Goal: Task Accomplishment & Management: Manage account settings

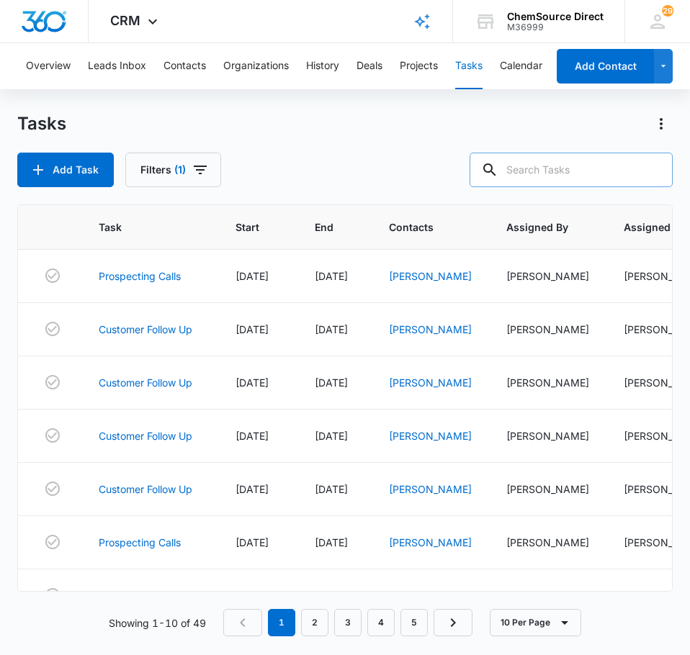
click at [534, 155] on input "text" at bounding box center [570, 170] width 203 height 35
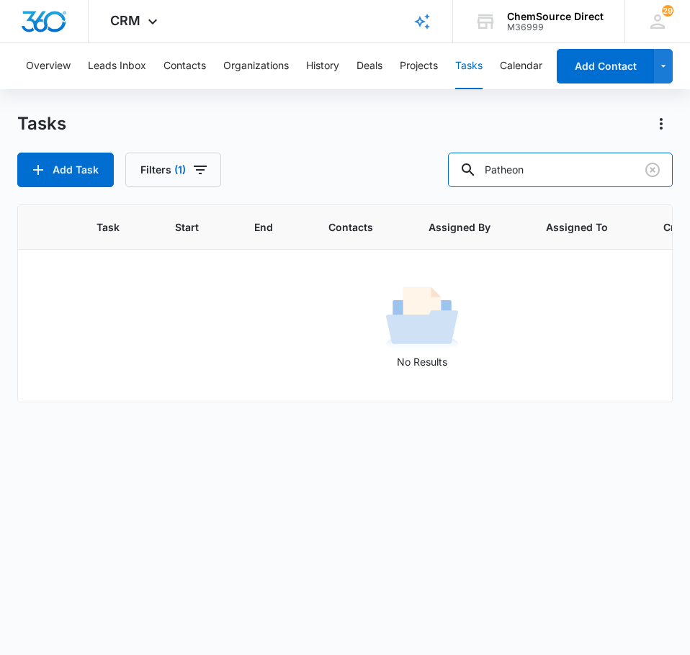
drag, startPoint x: 572, startPoint y: 174, endPoint x: 459, endPoint y: 170, distance: 113.8
click at [459, 170] on div "Add Task Filters (1) Patheon" at bounding box center [344, 170] width 655 height 35
drag, startPoint x: 577, startPoint y: 172, endPoint x: 482, endPoint y: 171, distance: 95.0
click at [482, 171] on div "[PERSON_NAME]" at bounding box center [560, 170] width 225 height 35
type input "pat"
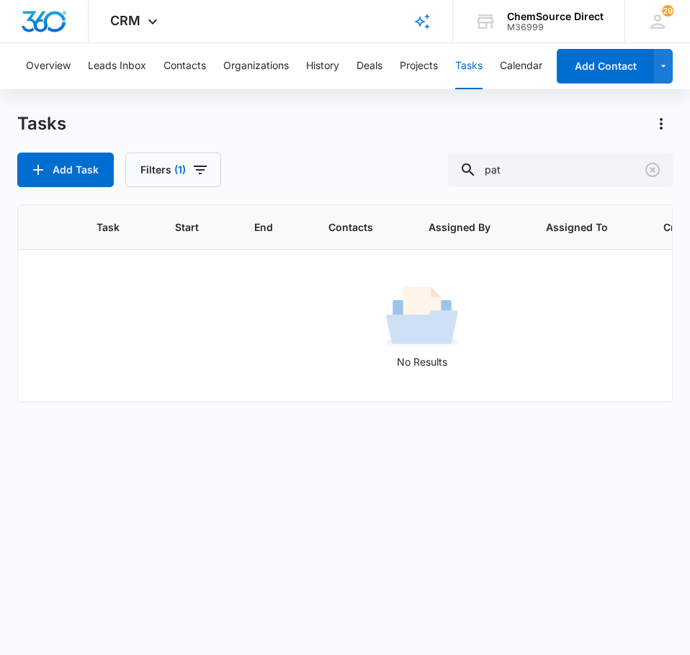
click at [418, 158] on div "Add Task Filters (1) pat" at bounding box center [344, 170] width 655 height 35
click at [196, 52] on button "Contacts" at bounding box center [184, 66] width 42 height 46
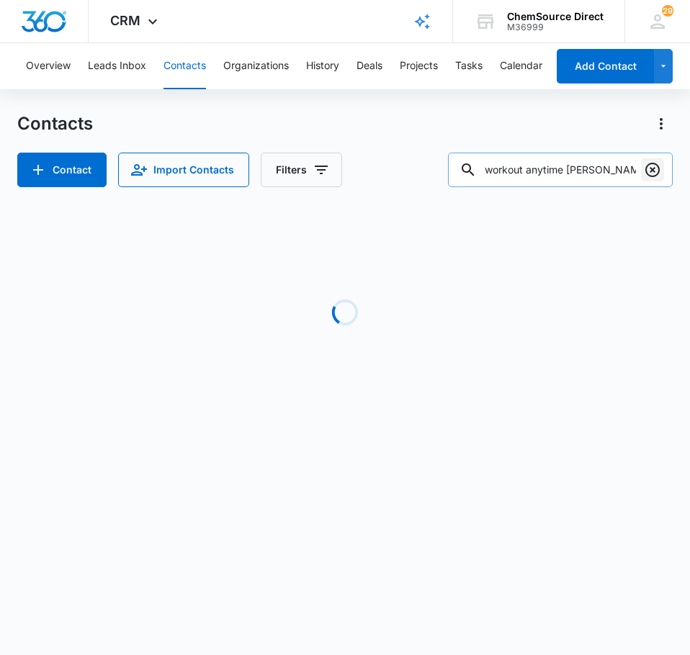
click at [652, 173] on icon "Clear" at bounding box center [652, 169] width 17 height 17
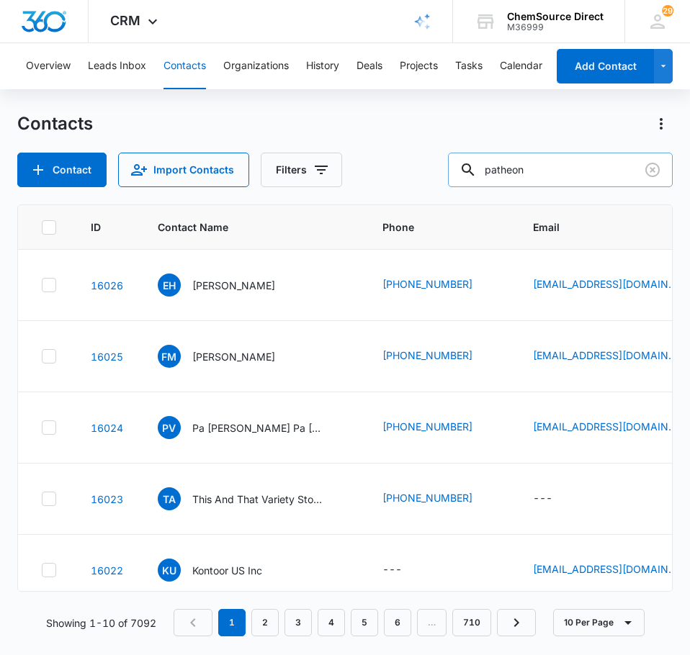
type input "patheon"
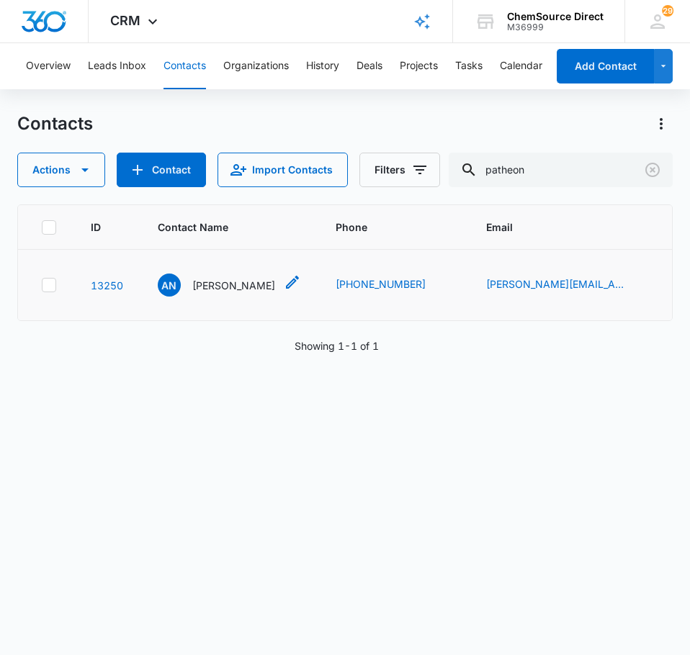
click at [245, 293] on p "[PERSON_NAME]" at bounding box center [233, 285] width 83 height 15
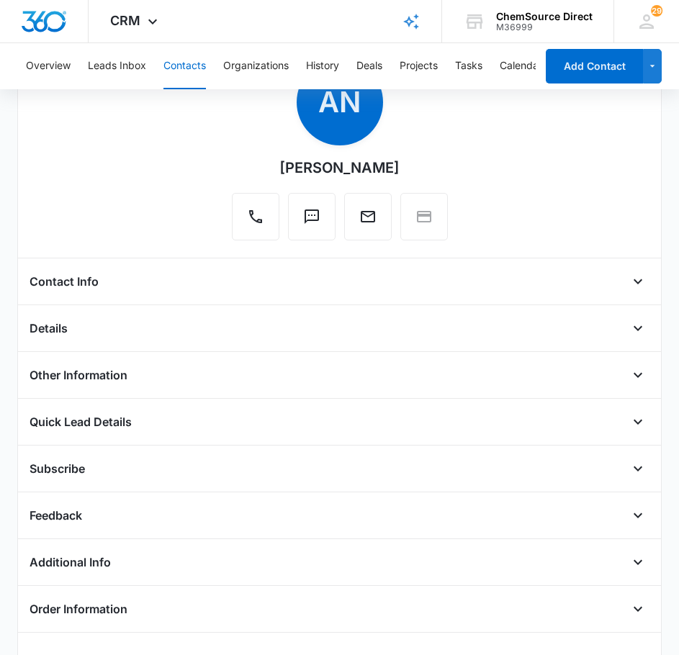
scroll to position [55, 0]
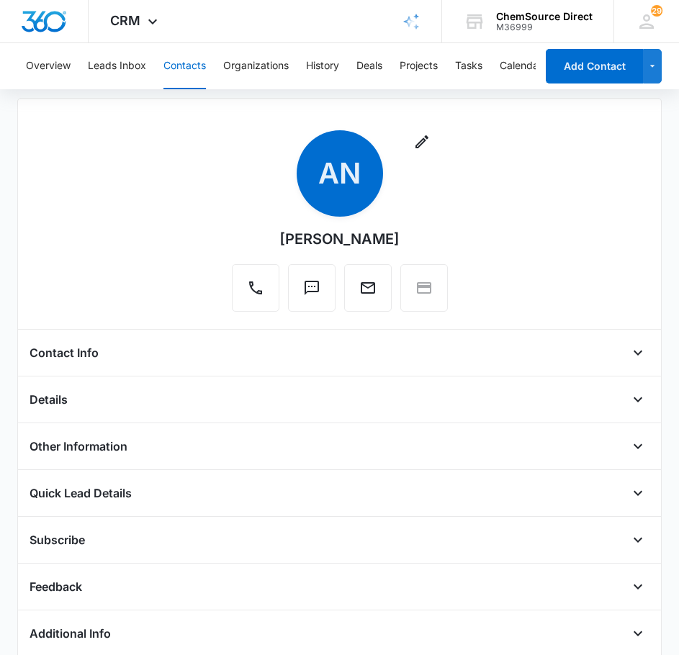
click at [188, 358] on div "Contact Info" at bounding box center [340, 352] width 621 height 23
click at [629, 356] on icon "Open" at bounding box center [637, 352] width 17 height 17
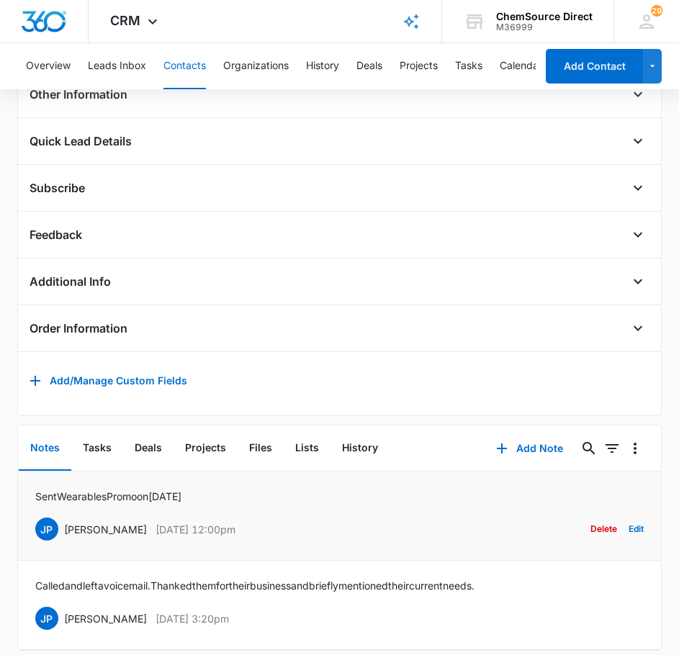
scroll to position [695, 0]
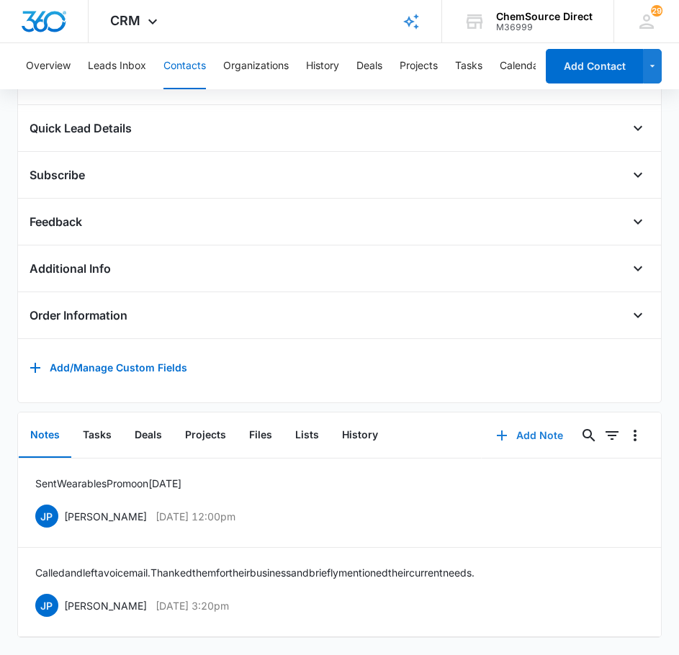
click at [531, 424] on button "Add Note" at bounding box center [530, 435] width 96 height 35
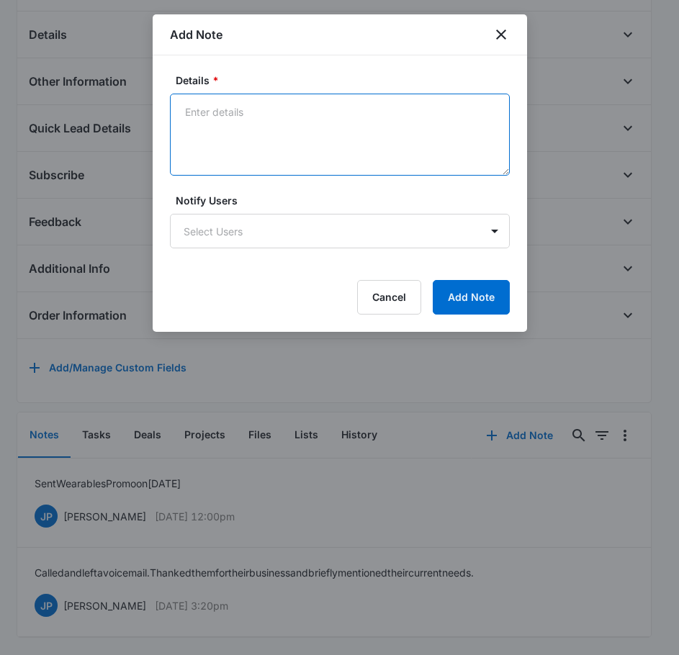
click at [271, 112] on textarea "Details *" at bounding box center [340, 135] width 340 height 82
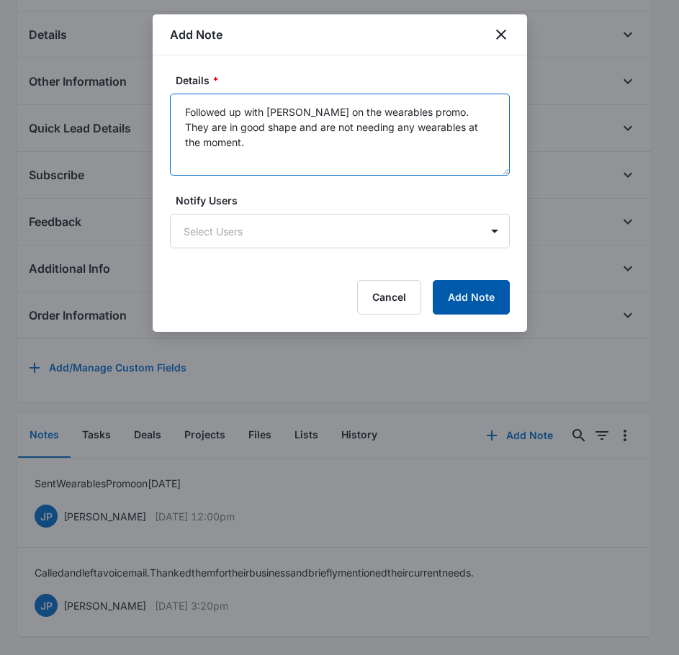
type textarea "Followed up with [PERSON_NAME] on the wearables promo. They are in good shape a…"
click at [471, 302] on button "Add Note" at bounding box center [471, 297] width 77 height 35
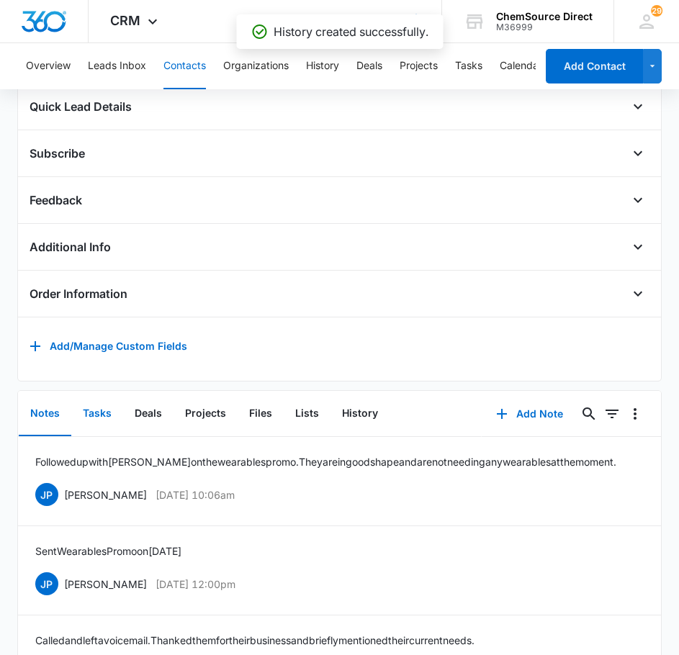
click at [105, 420] on button "Tasks" at bounding box center [97, 414] width 52 height 45
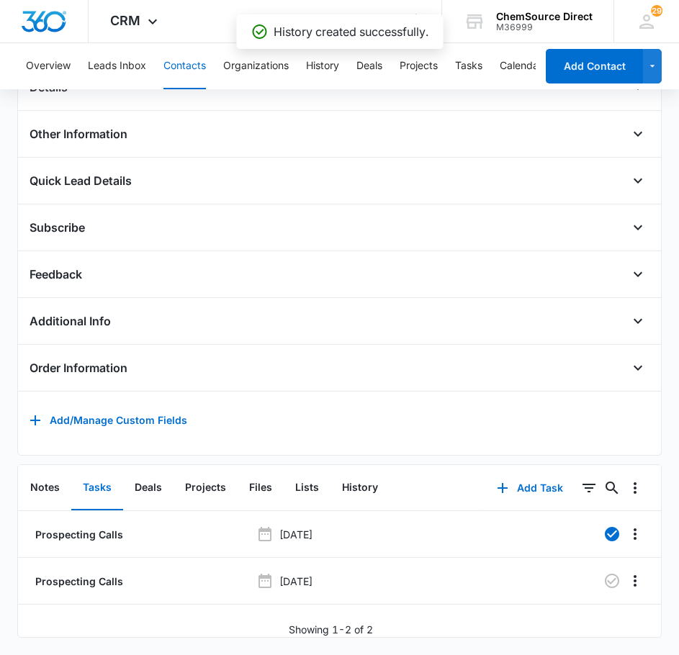
scroll to position [643, 0]
click at [605, 574] on icon "button" at bounding box center [612, 581] width 14 height 14
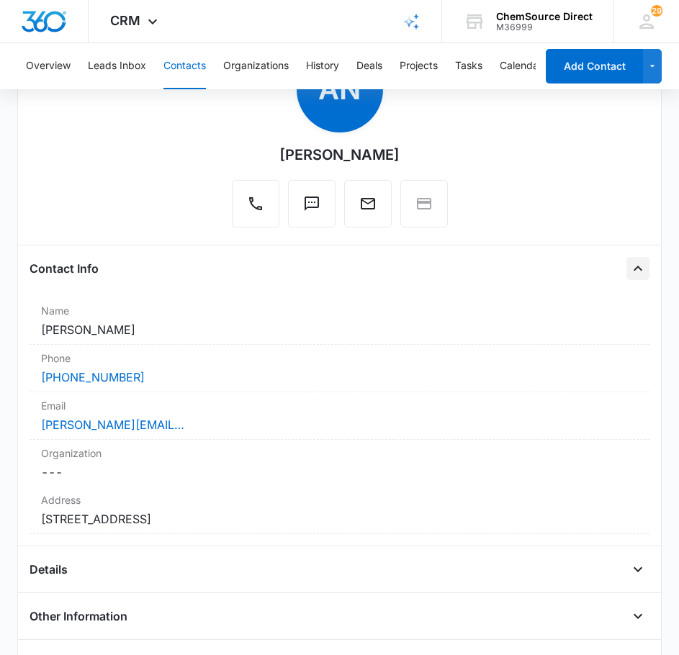
scroll to position [0, 0]
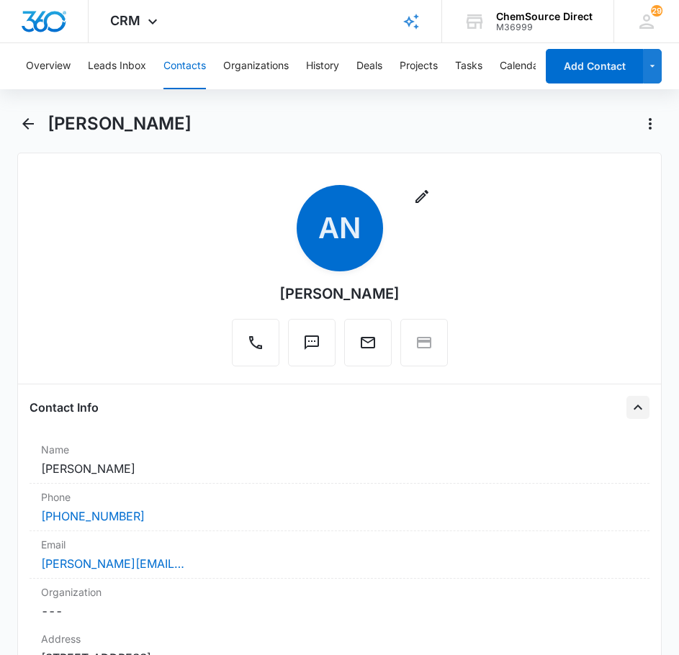
click at [186, 58] on button "Contacts" at bounding box center [184, 66] width 42 height 46
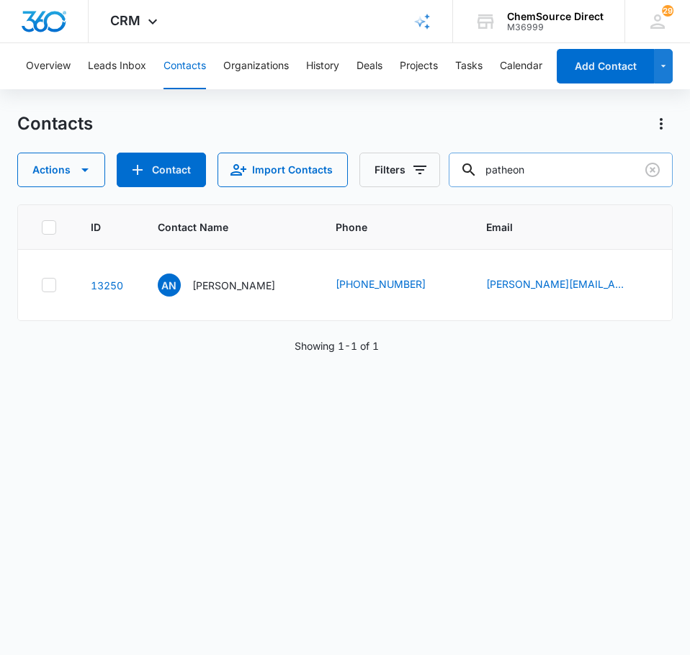
drag, startPoint x: 559, startPoint y: 161, endPoint x: 481, endPoint y: 169, distance: 78.2
click at [481, 169] on div "patheon" at bounding box center [561, 170] width 224 height 35
type input "liberty"
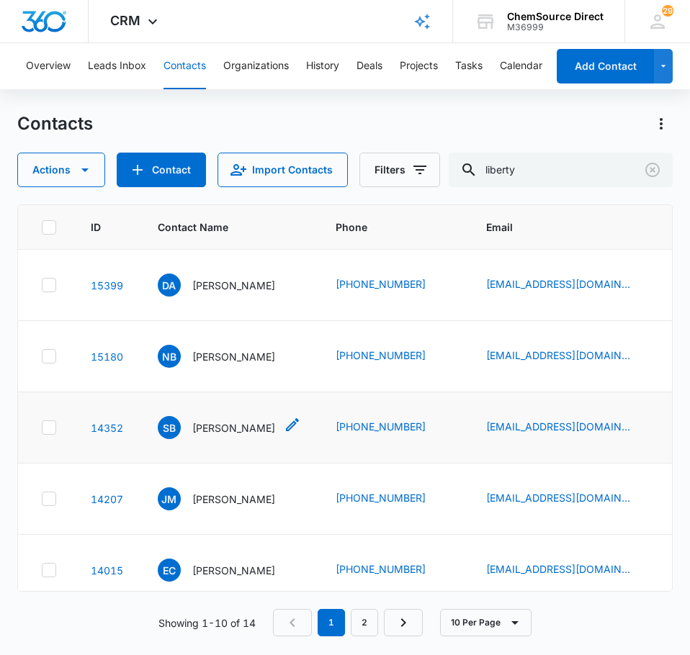
click at [225, 425] on p "[PERSON_NAME]" at bounding box center [233, 427] width 83 height 15
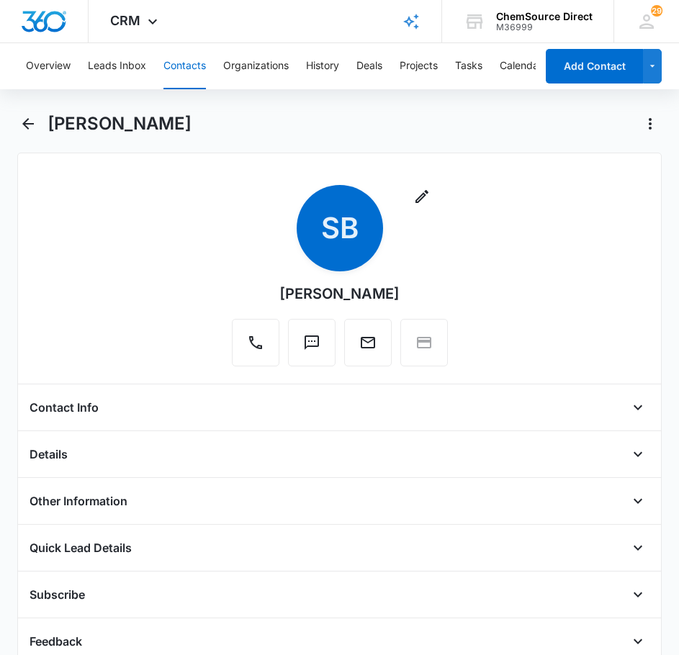
click at [241, 403] on div "Contact Info" at bounding box center [340, 407] width 621 height 23
click at [629, 411] on icon "Open" at bounding box center [637, 407] width 17 height 17
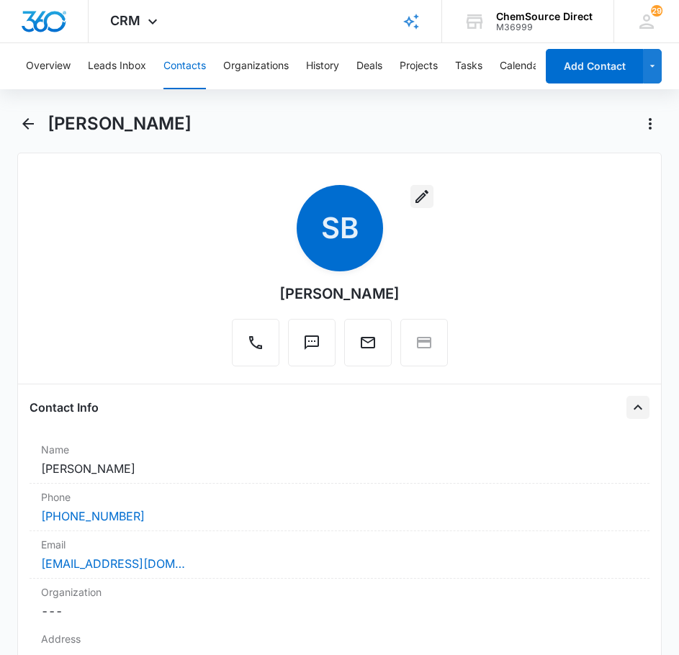
click at [418, 195] on icon "button" at bounding box center [421, 196] width 13 height 13
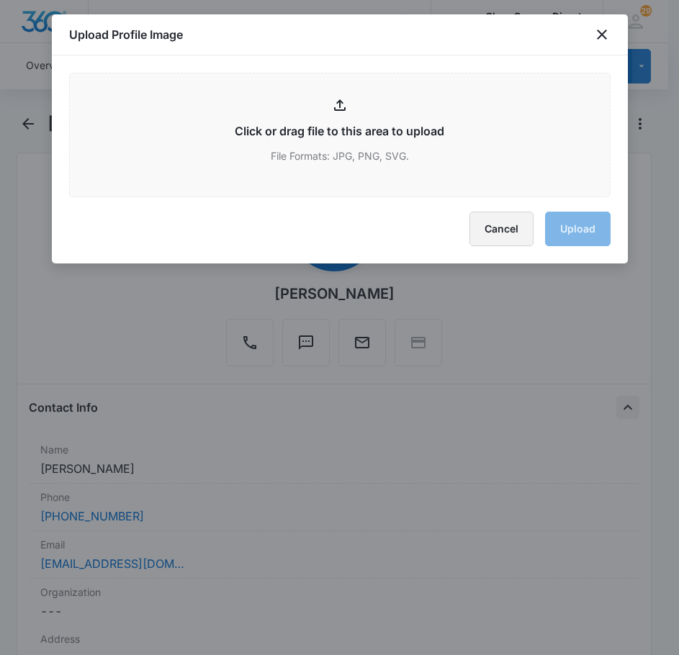
click at [528, 223] on button "Cancel" at bounding box center [501, 229] width 64 height 35
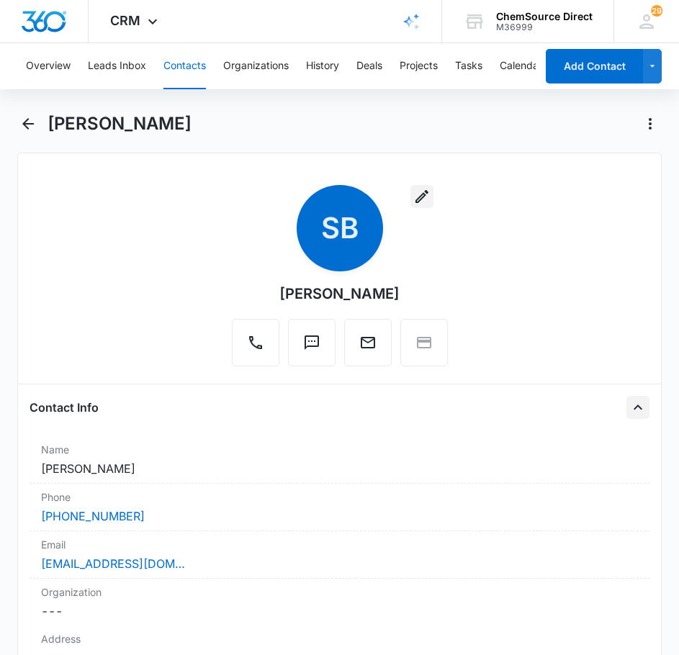
click at [413, 196] on icon "button" at bounding box center [421, 196] width 17 height 17
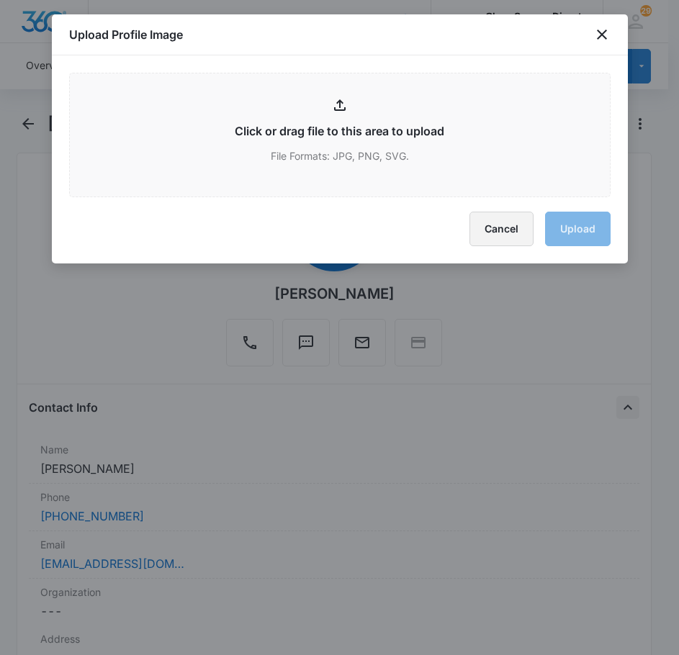
click at [523, 229] on button "Cancel" at bounding box center [501, 229] width 64 height 35
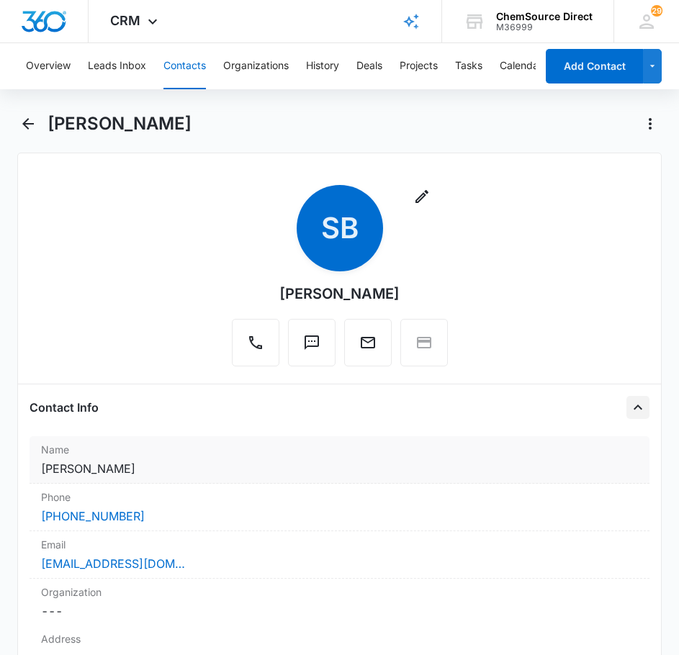
click at [217, 460] on dd "Cancel Save Changes Shell [PERSON_NAME]" at bounding box center [340, 468] width 598 height 17
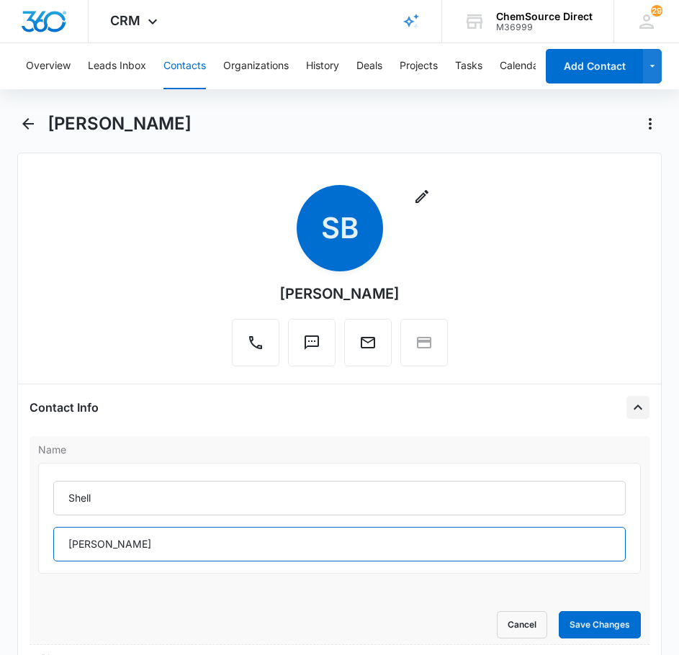
drag, startPoint x: 127, startPoint y: 554, endPoint x: 36, endPoint y: 548, distance: 90.9
click at [36, 548] on div "Name Shell [PERSON_NAME] Cancel Save Changes" at bounding box center [340, 540] width 621 height 209
type input "[PERSON_NAME]"
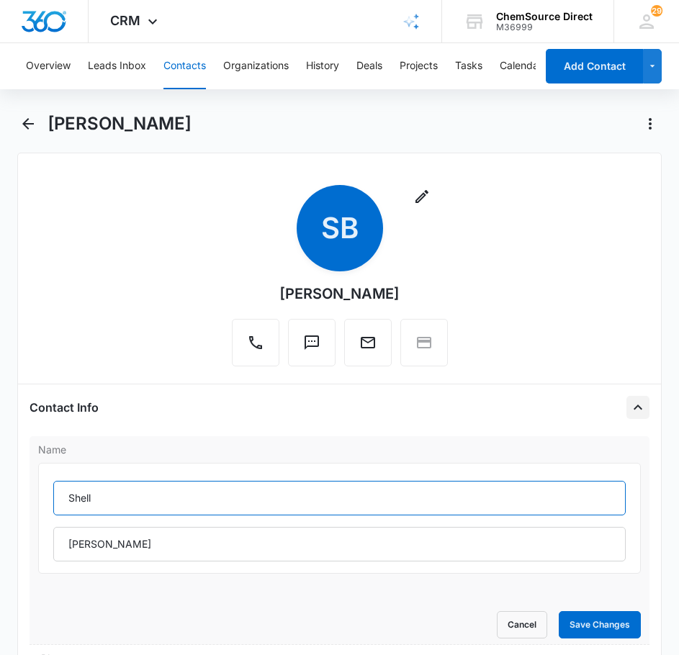
drag, startPoint x: 104, startPoint y: 498, endPoint x: 65, endPoint y: 498, distance: 39.6
click at [65, 498] on input "Shell" at bounding box center [339, 498] width 573 height 35
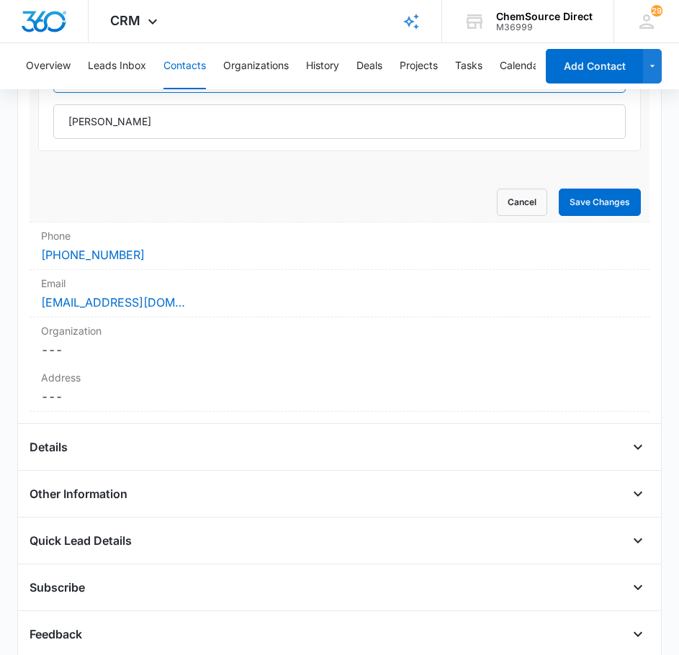
scroll to position [432, 0]
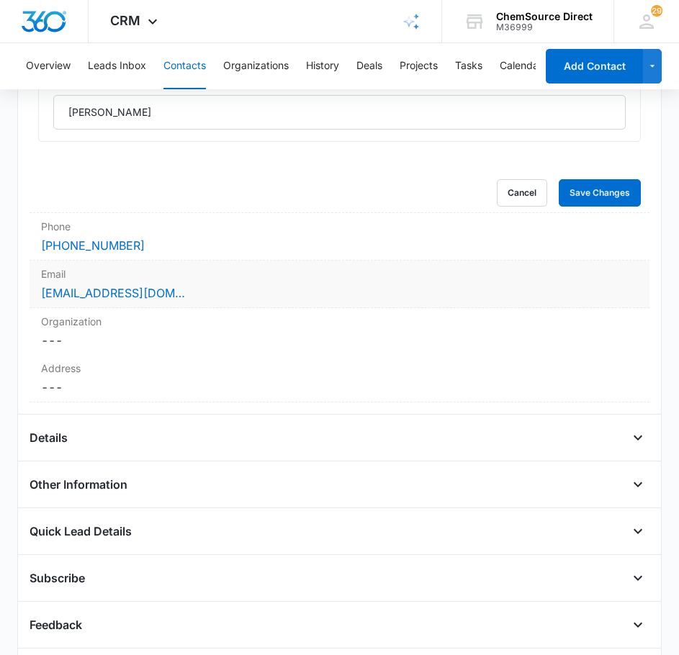
type input "Weston"
click at [212, 297] on div "[EMAIL_ADDRESS][DOMAIN_NAME]" at bounding box center [340, 292] width 598 height 17
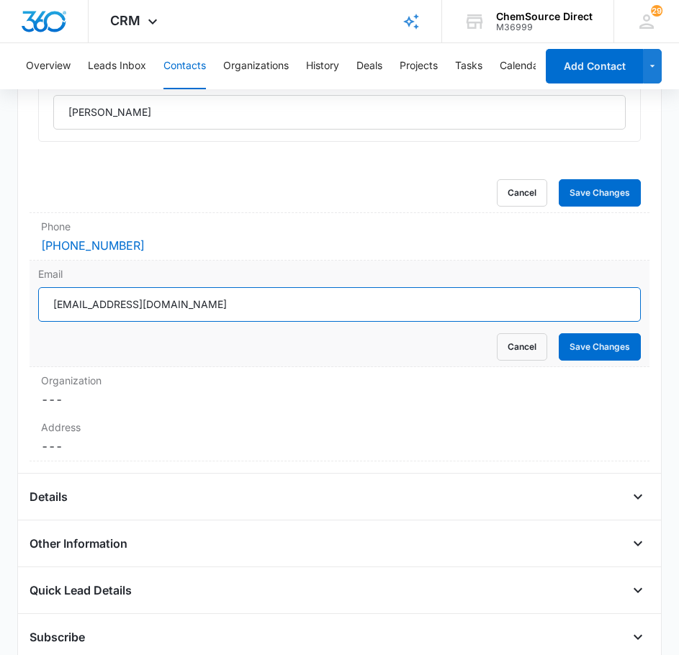
click at [75, 307] on input "[EMAIL_ADDRESS][DOMAIN_NAME]" at bounding box center [339, 304] width 603 height 35
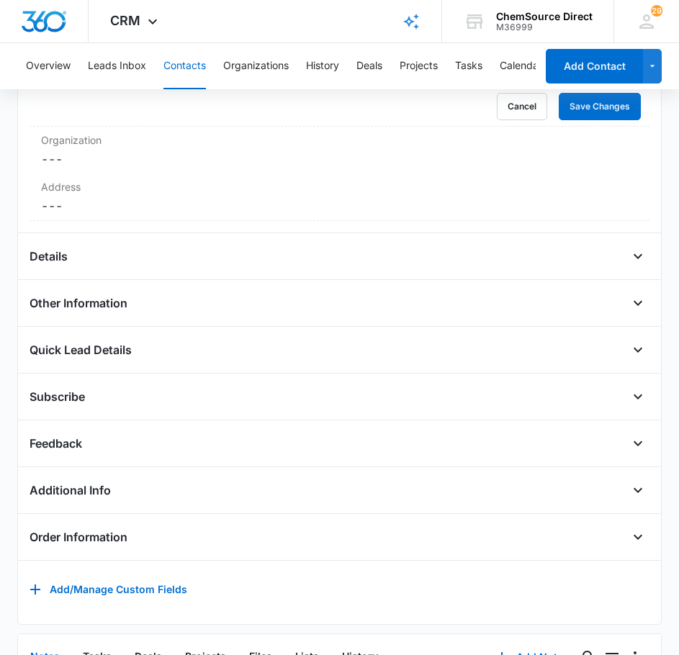
scroll to position [576, 0]
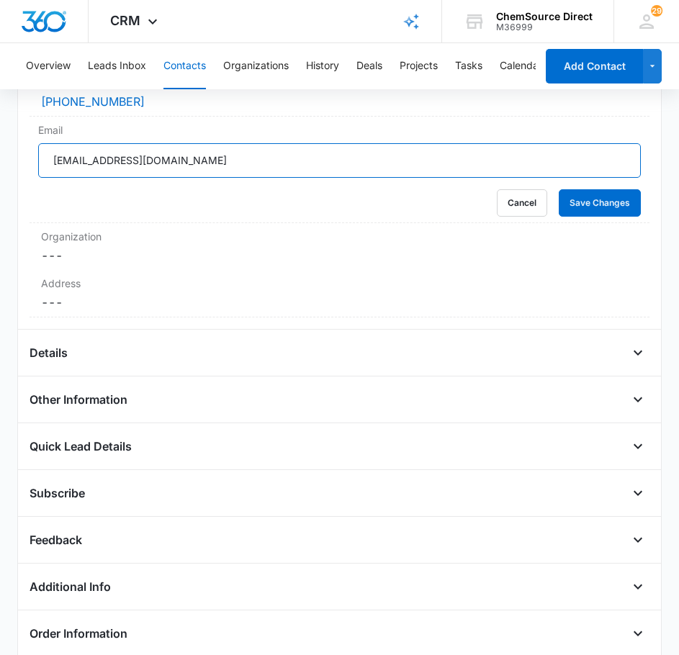
type input "[EMAIL_ADDRESS][DOMAIN_NAME]"
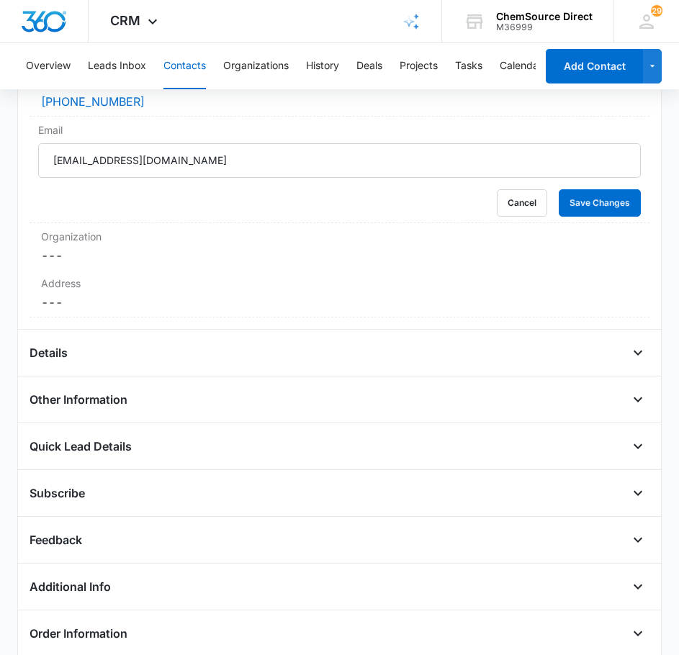
click at [181, 356] on div "Details" at bounding box center [340, 352] width 621 height 23
click at [613, 348] on div "Details" at bounding box center [340, 352] width 621 height 23
click at [629, 348] on icon "Open" at bounding box center [637, 352] width 17 height 17
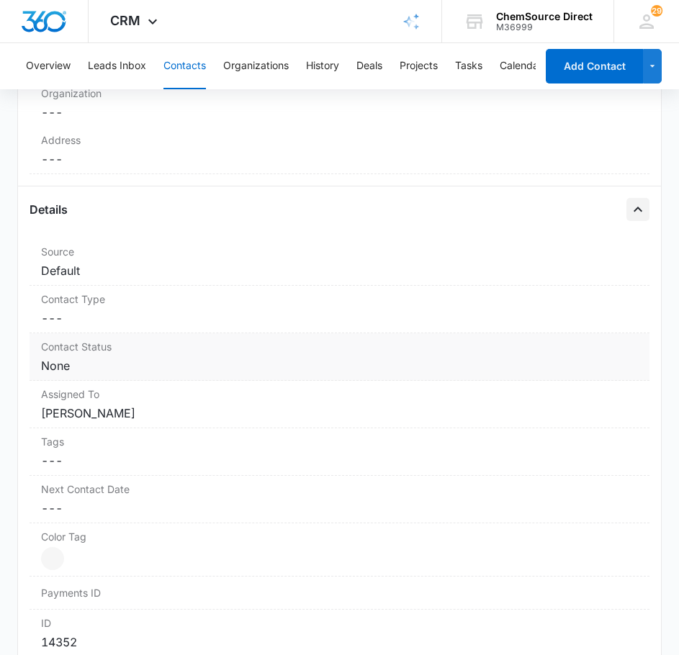
scroll to position [720, 0]
click at [307, 413] on dd "Cancel Save Changes [PERSON_NAME]" at bounding box center [340, 412] width 598 height 17
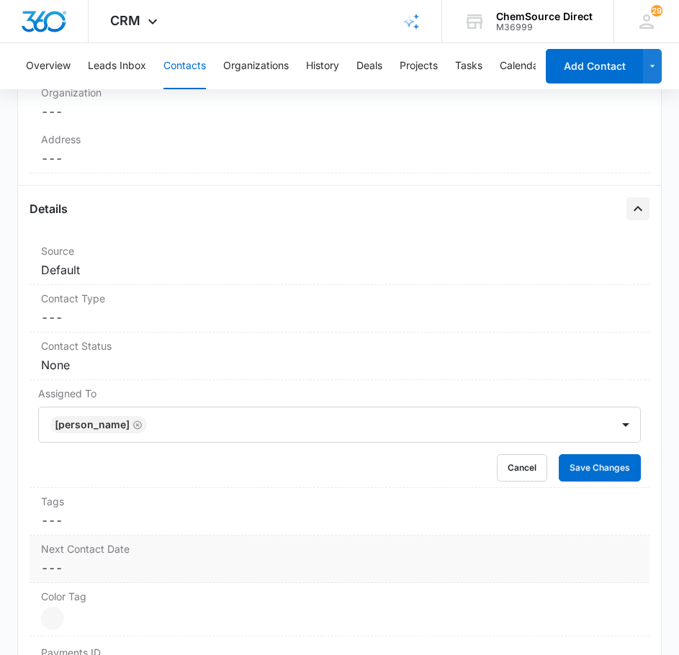
click at [348, 515] on dd "Cancel Save Changes ---" at bounding box center [340, 520] width 598 height 17
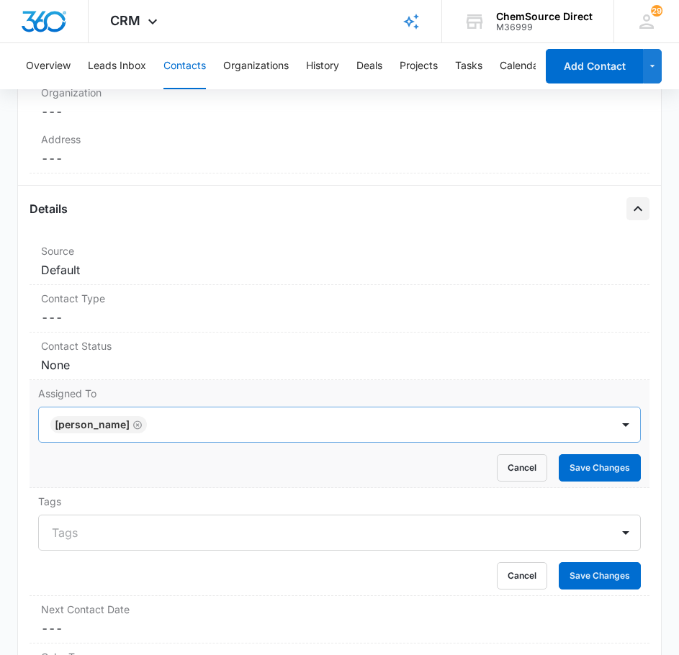
click at [132, 423] on icon "Remove Chip Campbell" at bounding box center [137, 425] width 10 height 11
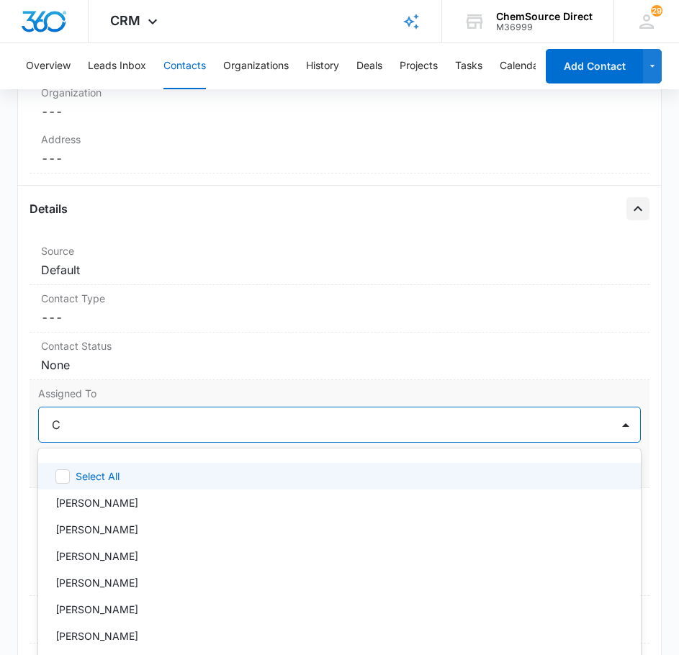
scroll to position [739, 0]
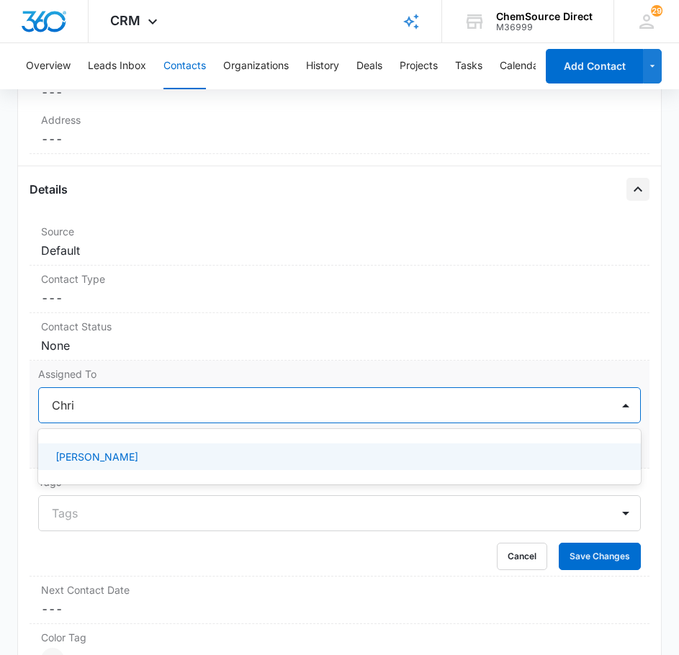
type input "[PERSON_NAME]"
click at [159, 461] on div "[PERSON_NAME]" at bounding box center [338, 456] width 566 height 15
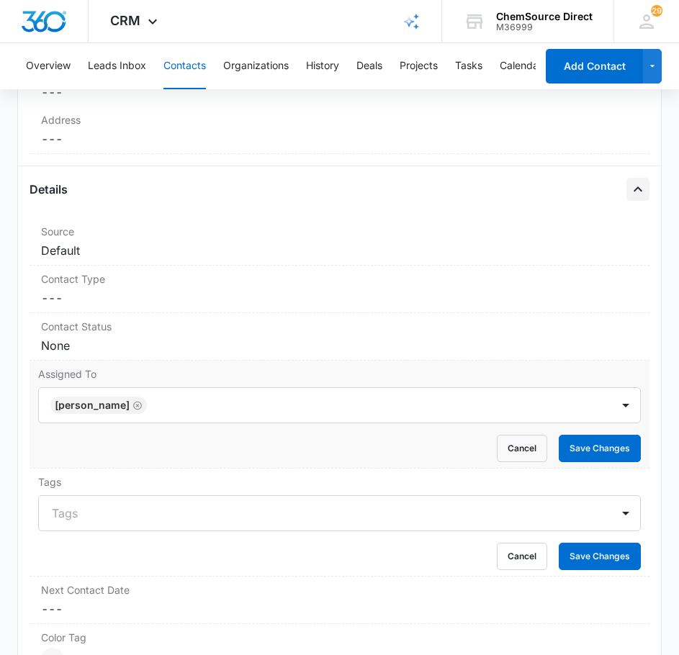
click at [281, 374] on label "Assigned To" at bounding box center [339, 373] width 603 height 15
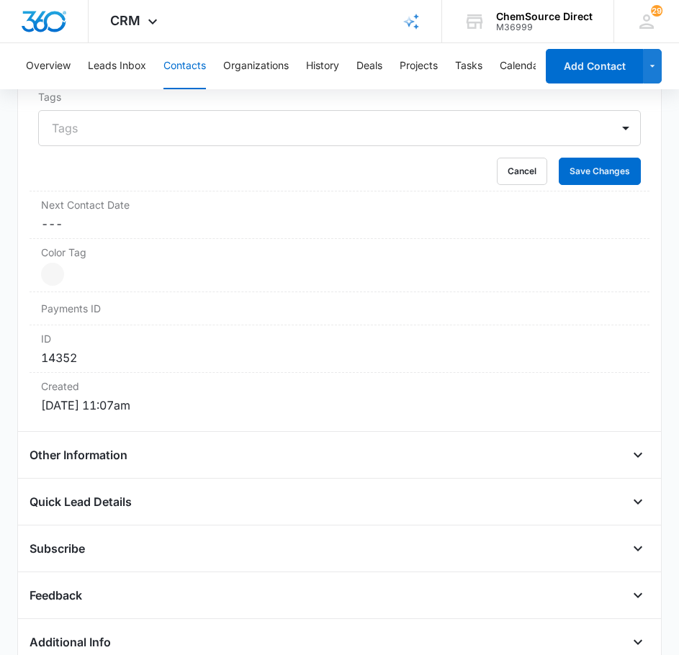
scroll to position [1099, 0]
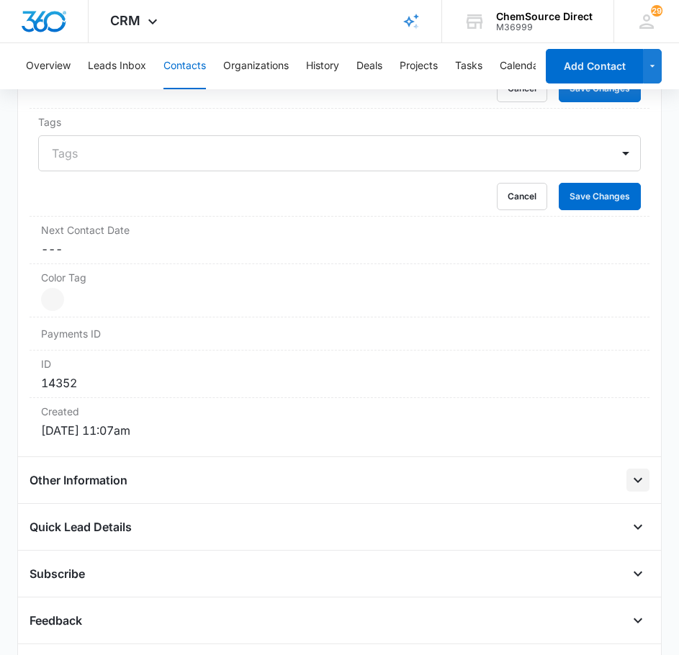
click at [629, 478] on icon "Open" at bounding box center [637, 480] width 17 height 17
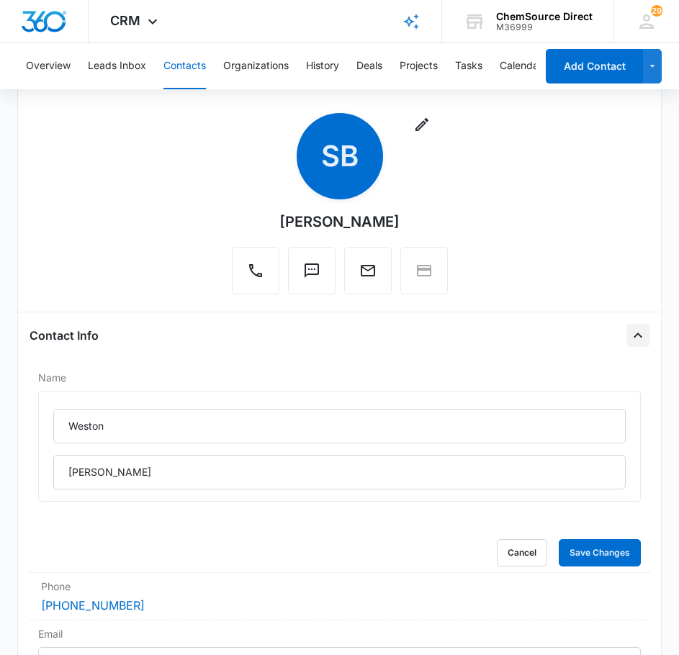
scroll to position [19, 0]
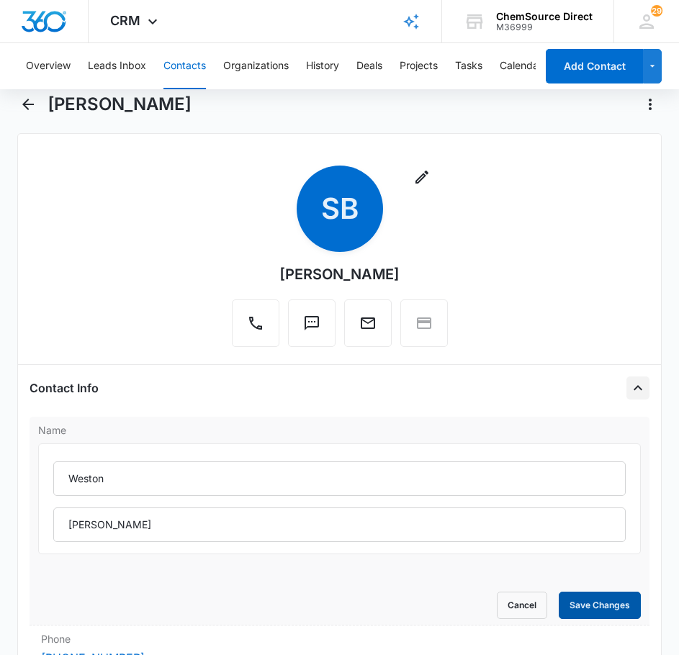
click at [584, 615] on button "Save Changes" at bounding box center [600, 605] width 82 height 27
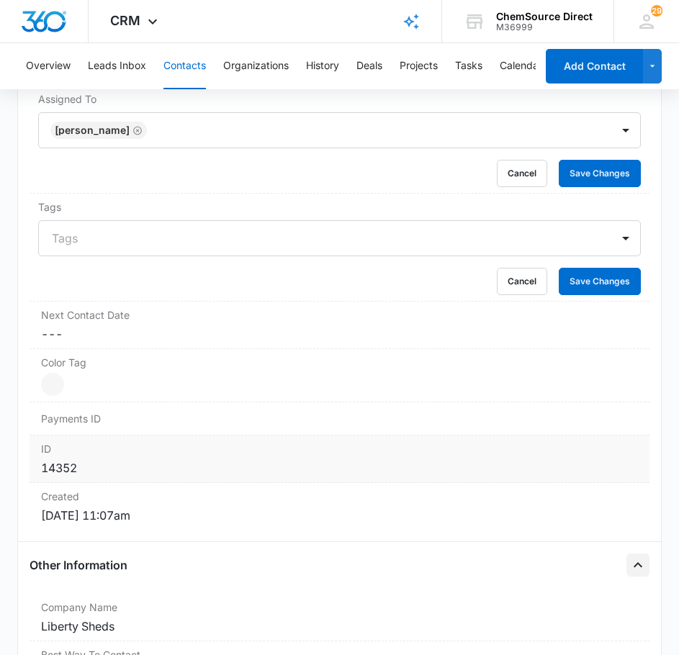
scroll to position [739, 0]
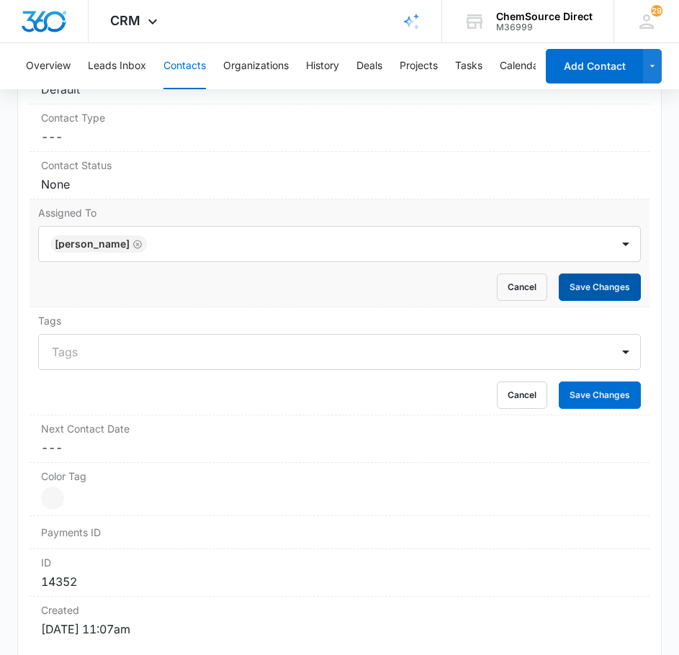
click at [589, 287] on button "Save Changes" at bounding box center [600, 287] width 82 height 27
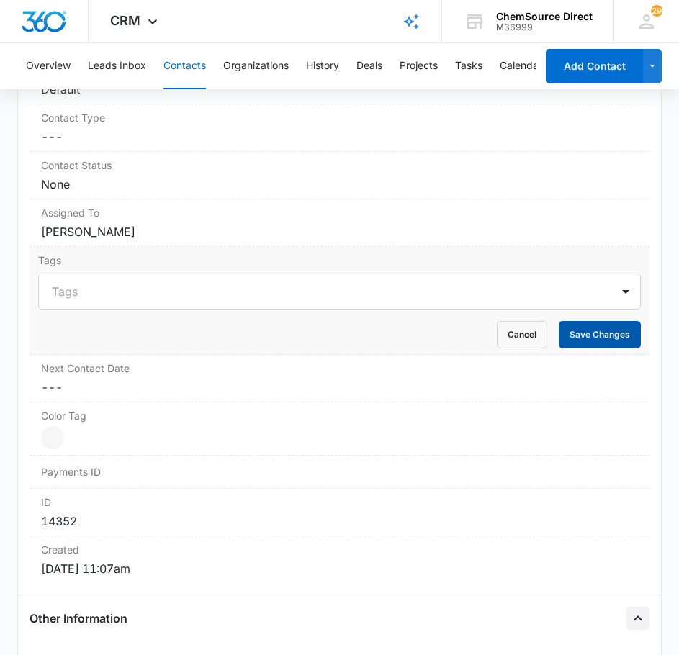
click at [586, 340] on button "Save Changes" at bounding box center [600, 334] width 82 height 27
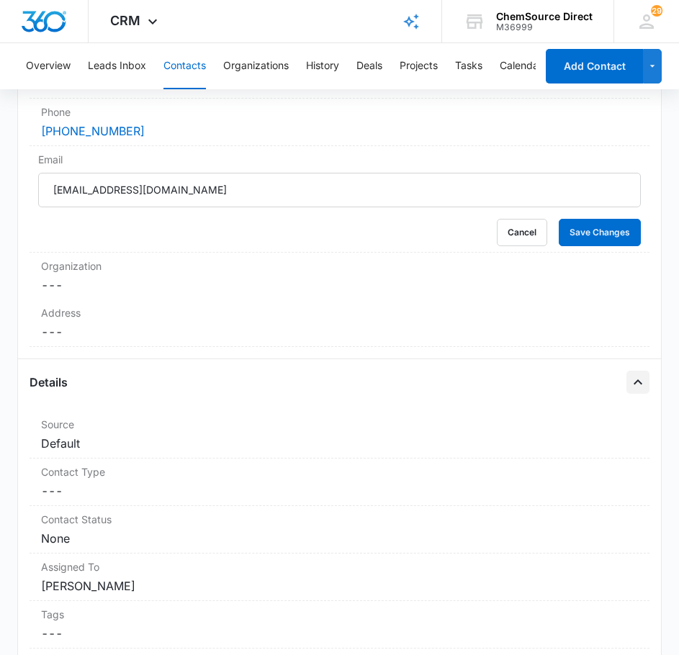
scroll to position [379, 0]
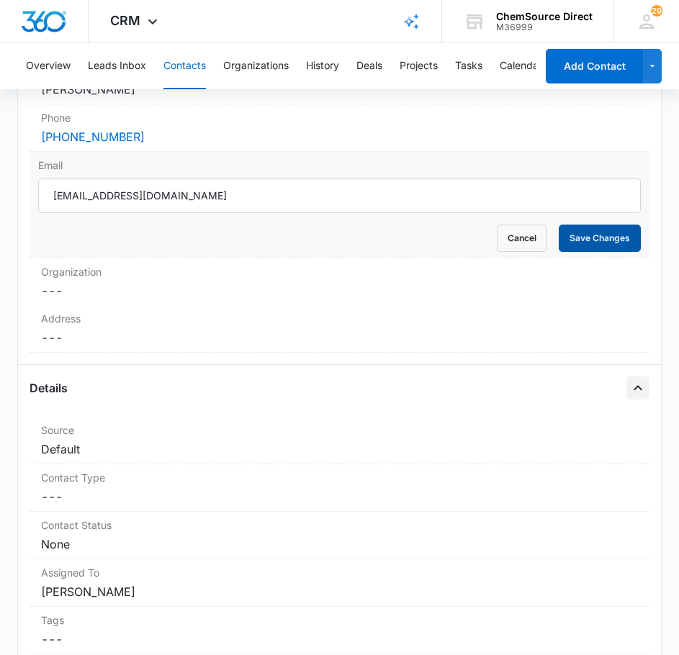
click at [600, 239] on button "Save Changes" at bounding box center [600, 238] width 82 height 27
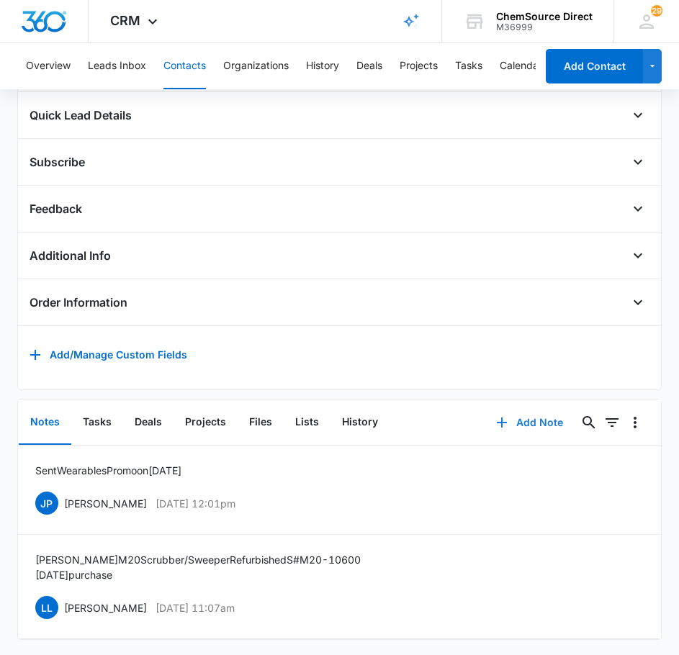
scroll to position [1459, 0]
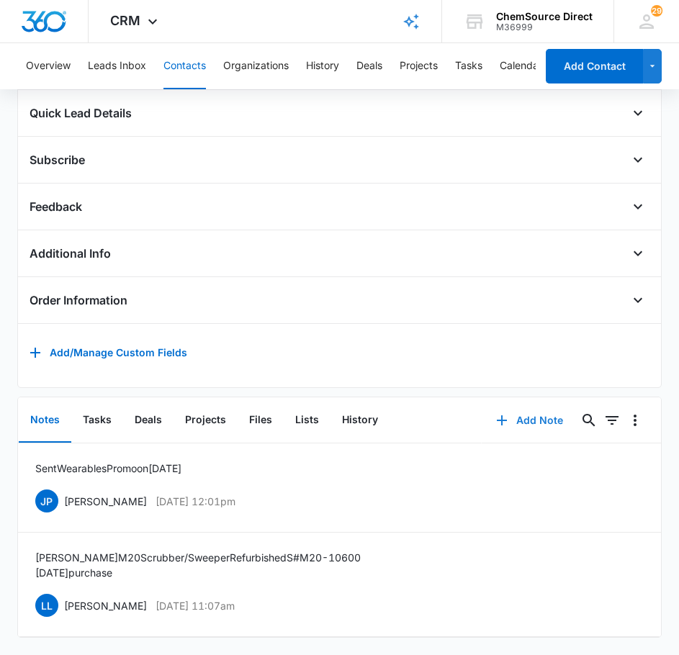
click at [535, 412] on button "Add Note" at bounding box center [530, 420] width 96 height 35
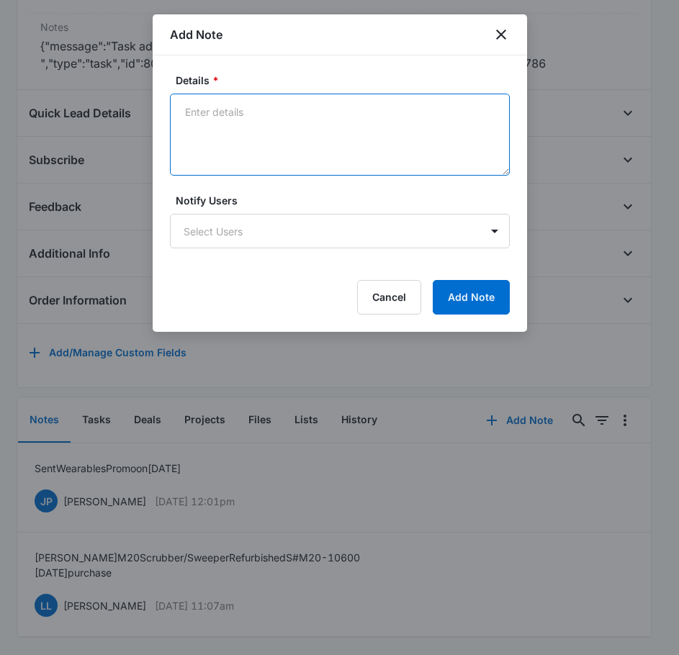
click at [287, 140] on textarea "Details *" at bounding box center [340, 135] width 340 height 82
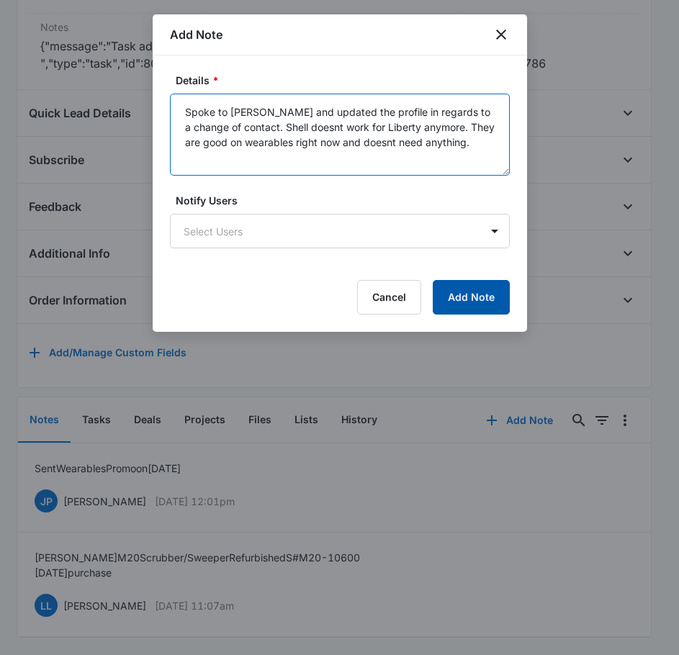
type textarea "Spoke to [PERSON_NAME] and updated the profile in regards to a change of contac…"
click at [479, 306] on button "Add Note" at bounding box center [471, 297] width 77 height 35
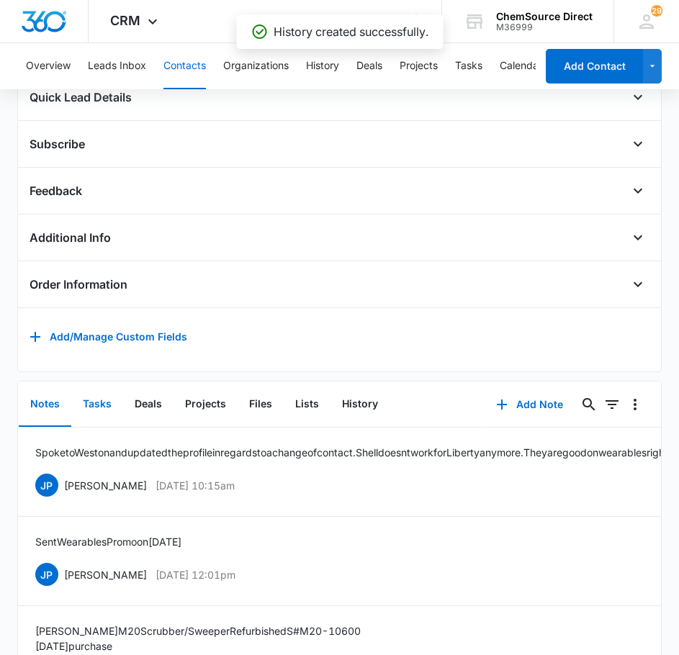
click at [101, 419] on button "Tasks" at bounding box center [97, 404] width 52 height 45
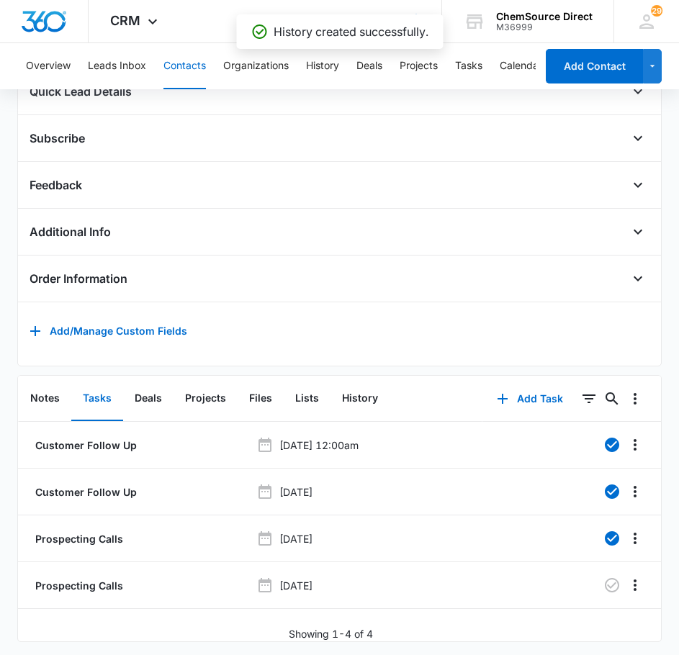
scroll to position [1491, 0]
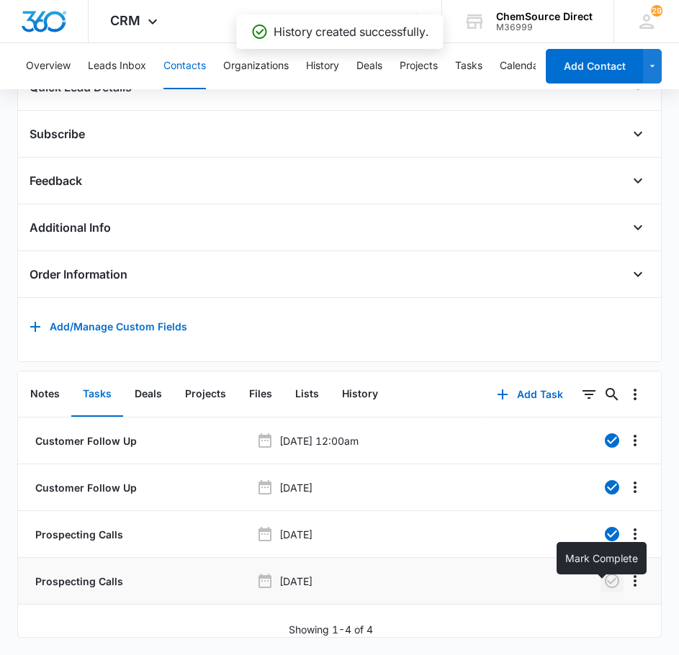
click at [606, 572] on icon "button" at bounding box center [611, 580] width 17 height 17
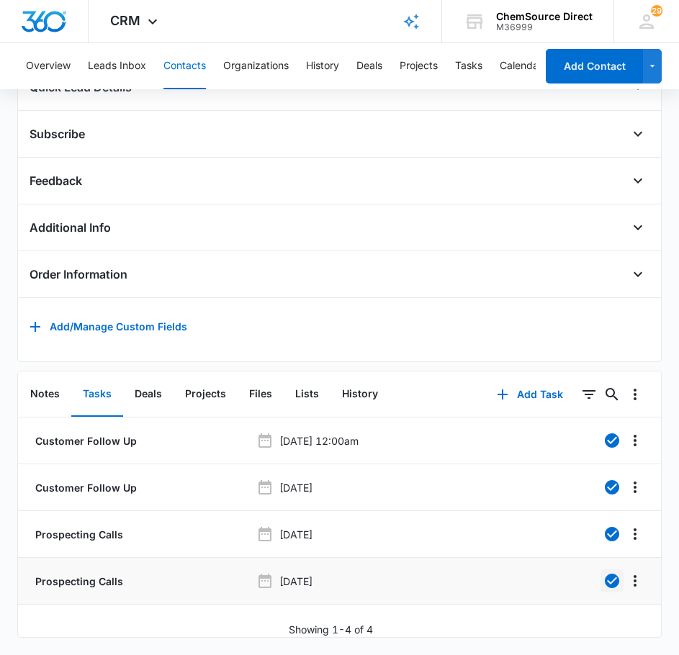
click at [187, 60] on button "Contacts" at bounding box center [184, 66] width 42 height 46
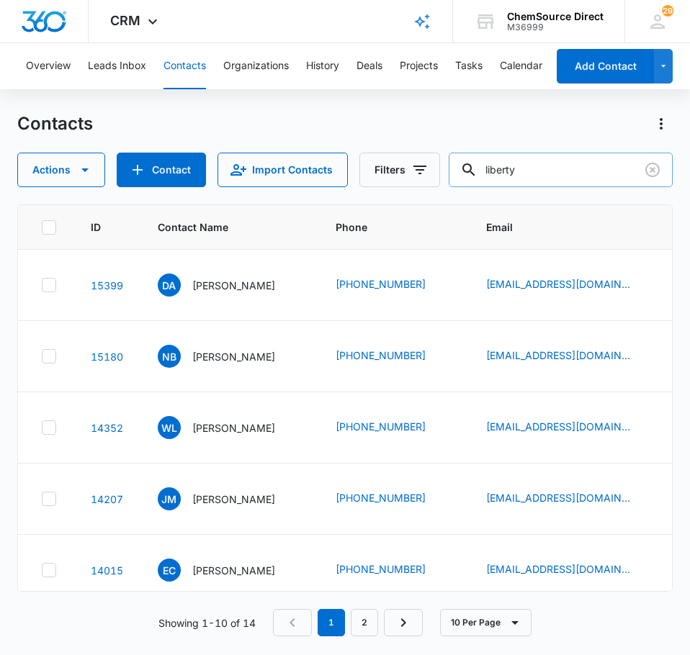
drag, startPoint x: 550, startPoint y: 178, endPoint x: 481, endPoint y: 177, distance: 69.1
click at [481, 177] on div "liberty" at bounding box center [561, 170] width 224 height 35
type input "ramco"
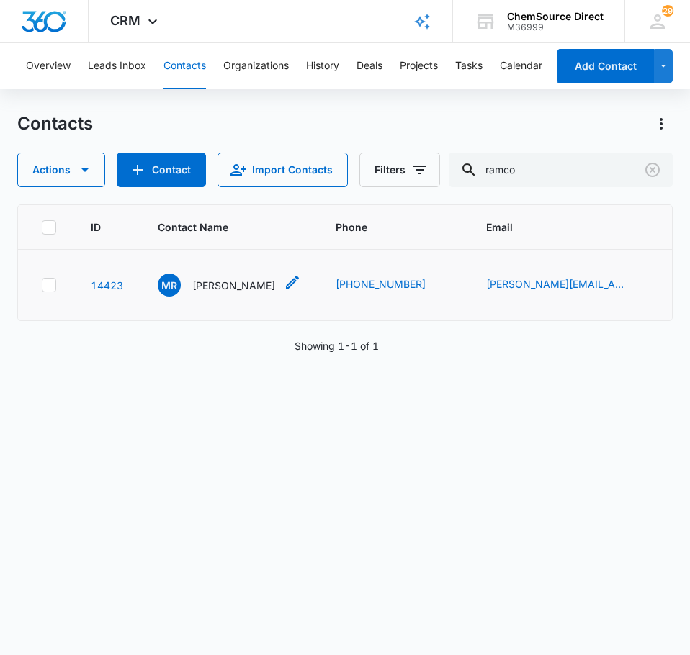
click at [209, 289] on p "[PERSON_NAME]" at bounding box center [233, 285] width 83 height 15
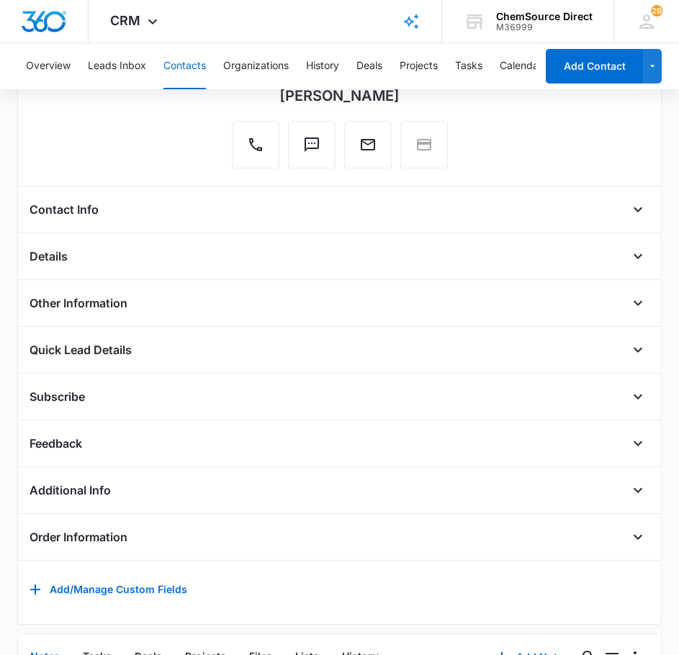
scroll to position [216, 0]
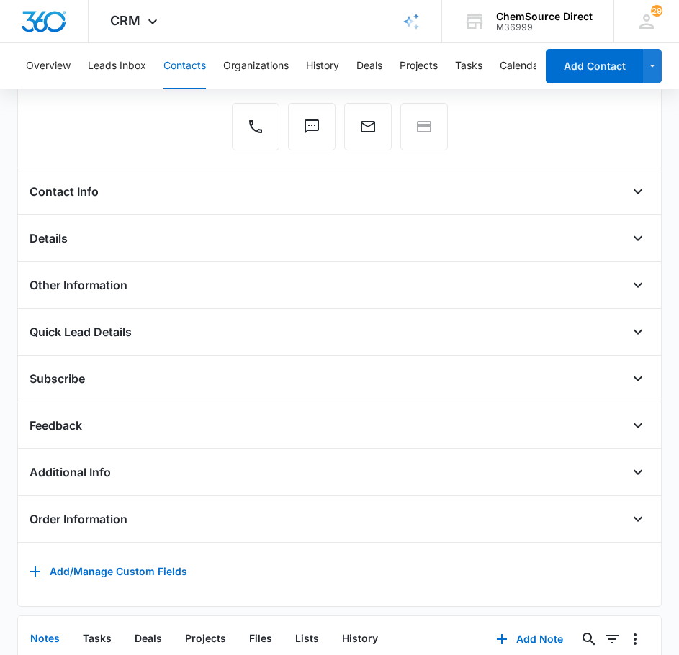
click at [458, 194] on div "Contact Info" at bounding box center [340, 191] width 621 height 23
click at [629, 193] on icon "Open" at bounding box center [637, 191] width 17 height 17
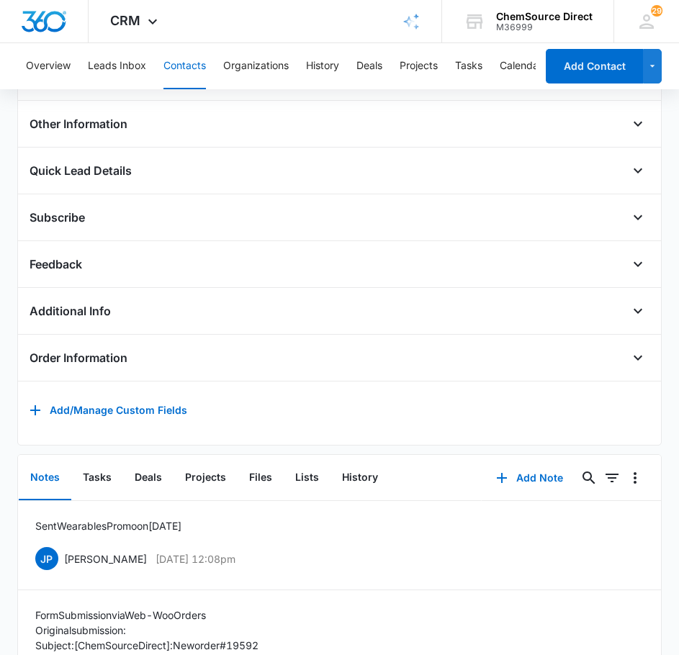
scroll to position [720, 0]
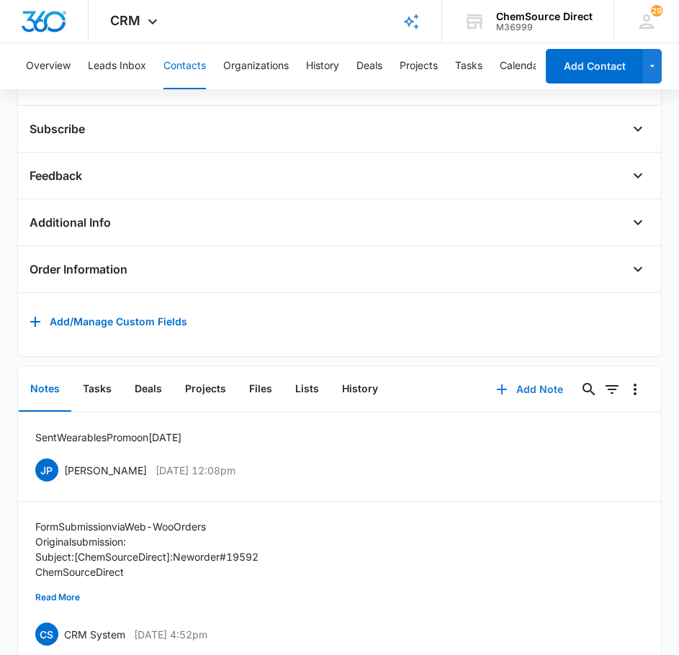
click at [519, 395] on button "Add Note" at bounding box center [530, 389] width 96 height 35
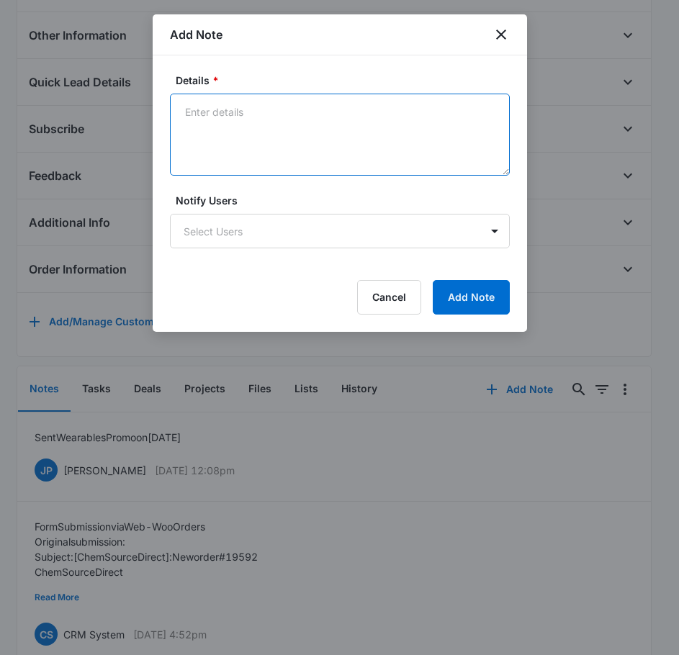
click at [207, 145] on textarea "Details *" at bounding box center [340, 135] width 340 height 82
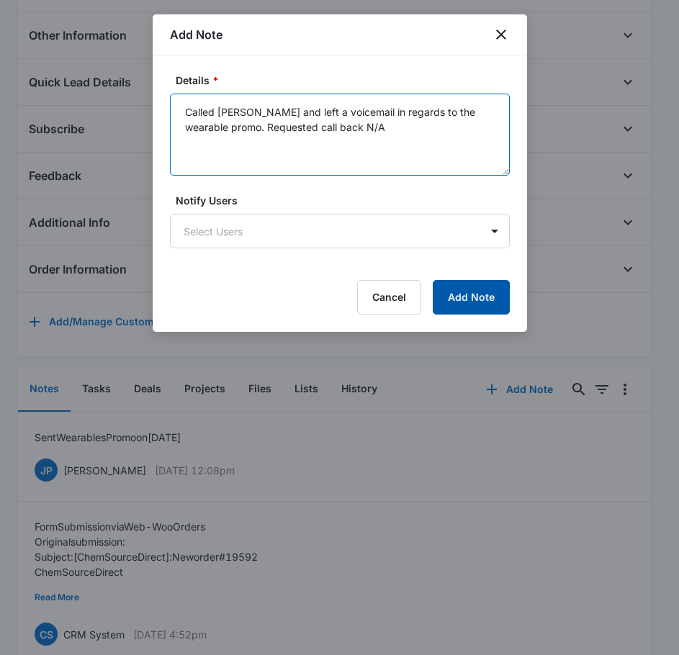
type textarea "Called [PERSON_NAME] and left a voicemail in regards to the wearable promo. Req…"
click at [492, 307] on button "Add Note" at bounding box center [471, 297] width 77 height 35
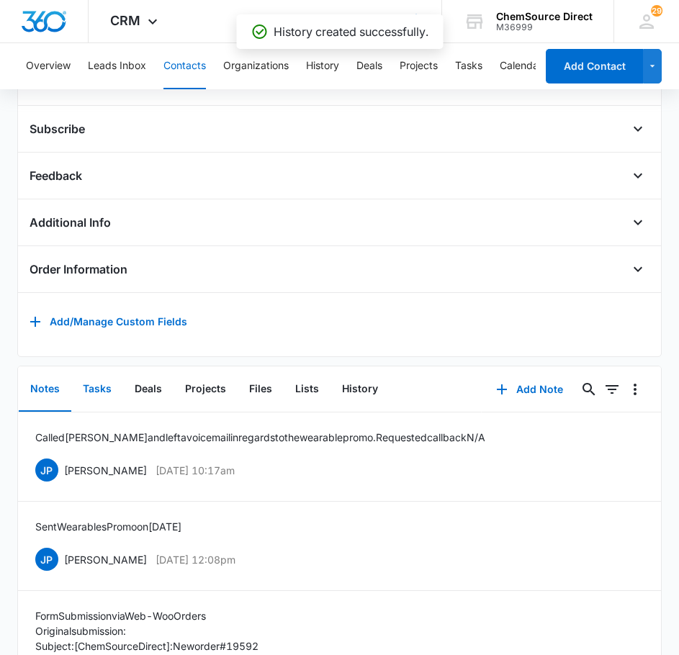
click at [104, 399] on button "Tasks" at bounding box center [97, 389] width 52 height 45
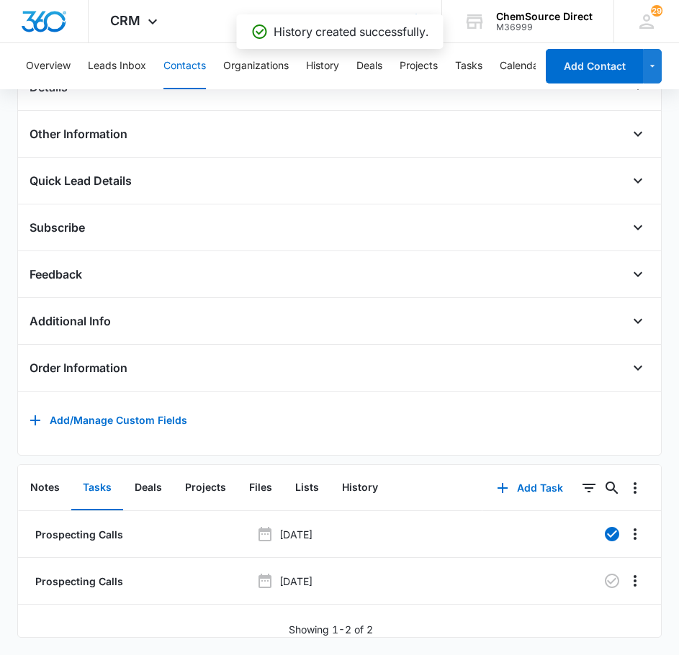
scroll to position [643, 0]
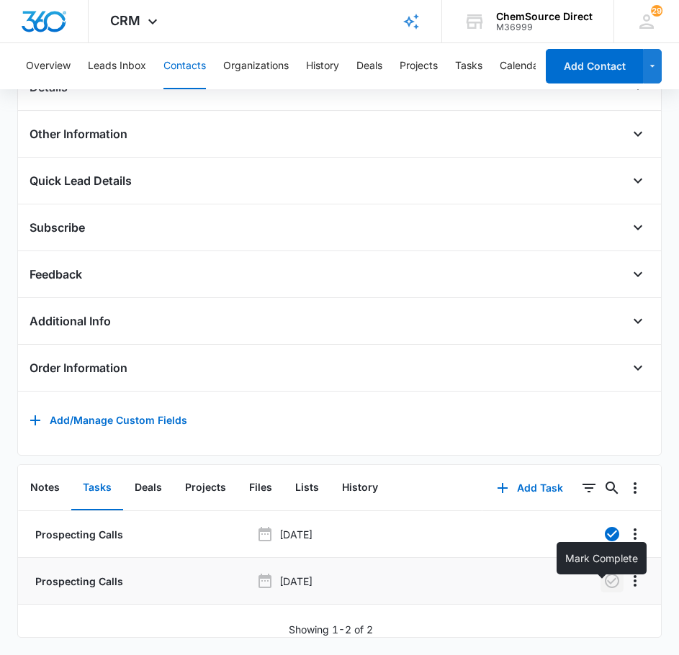
click at [605, 577] on icon "button" at bounding box center [612, 581] width 14 height 14
click at [184, 61] on button "Contacts" at bounding box center [184, 66] width 42 height 46
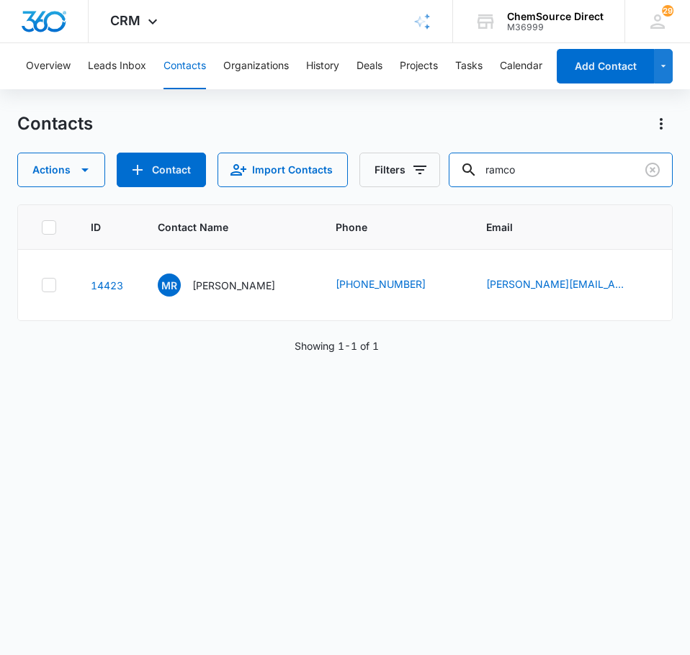
drag, startPoint x: 557, startPoint y: 172, endPoint x: 452, endPoint y: 172, distance: 104.4
click at [452, 172] on div "Actions Contact Import Contacts Filters ramco" at bounding box center [344, 170] width 655 height 35
click at [567, 165] on input "ramco" at bounding box center [561, 170] width 224 height 35
drag, startPoint x: 567, startPoint y: 165, endPoint x: 479, endPoint y: 170, distance: 88.0
click at [508, 170] on input "ramco" at bounding box center [561, 170] width 224 height 35
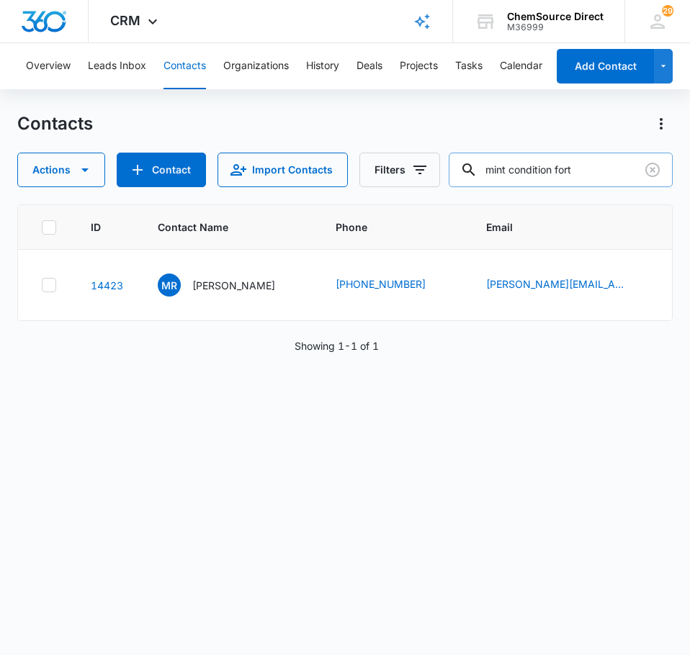
type input "mint condition fort"
click at [235, 293] on p "[PERSON_NAME]" at bounding box center [233, 285] width 83 height 15
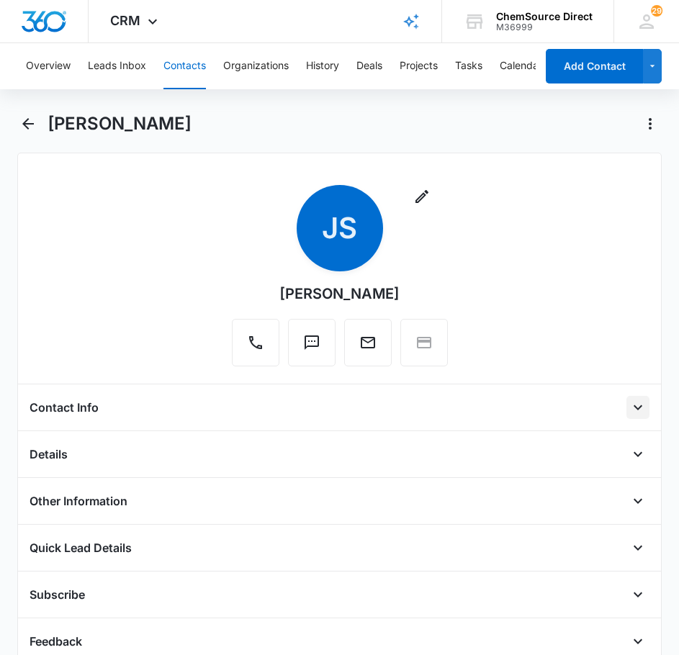
click at [629, 402] on icon "Open" at bounding box center [637, 407] width 17 height 17
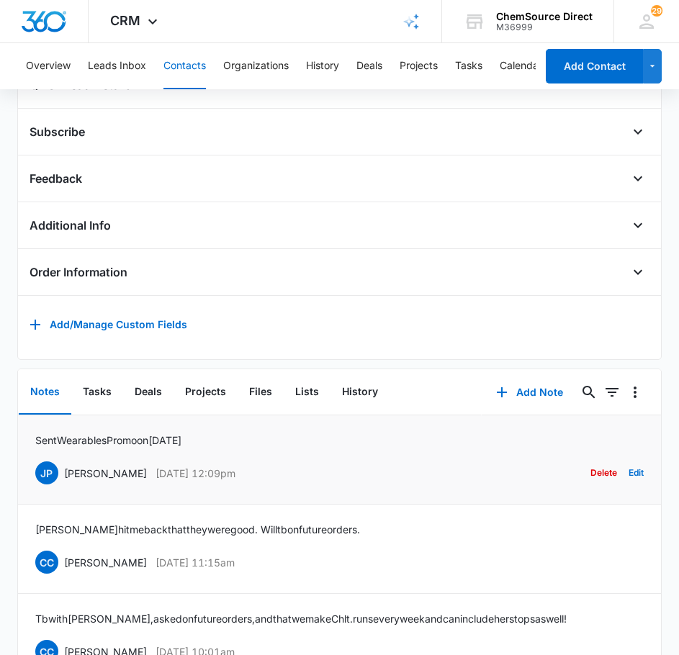
scroll to position [720, 0]
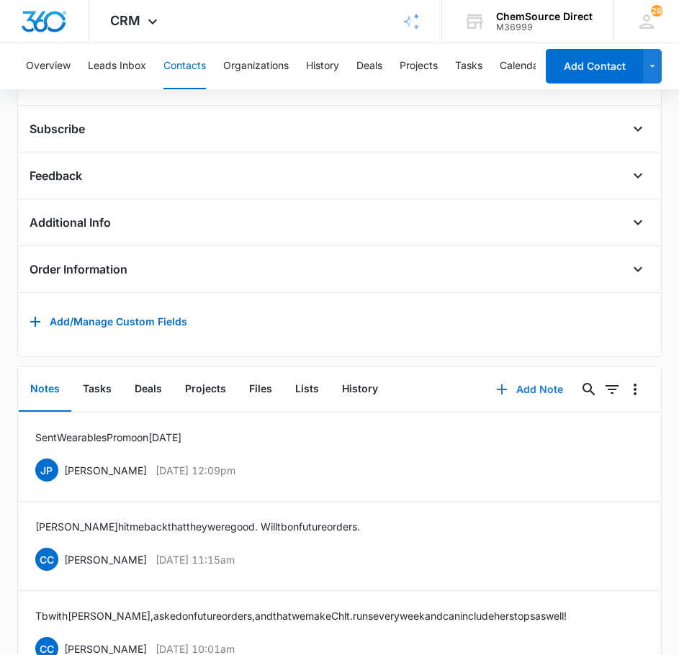
click at [521, 400] on button "Add Note" at bounding box center [530, 389] width 96 height 35
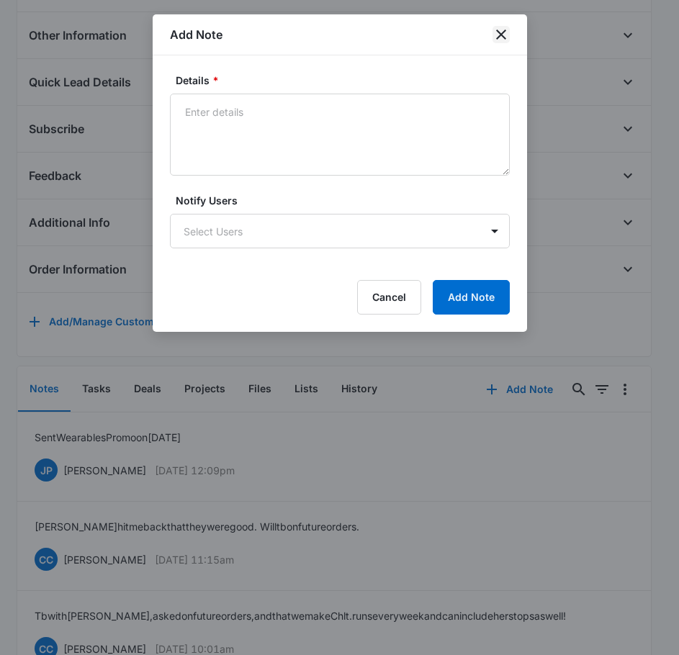
click at [498, 35] on icon "close" at bounding box center [500, 34] width 17 height 17
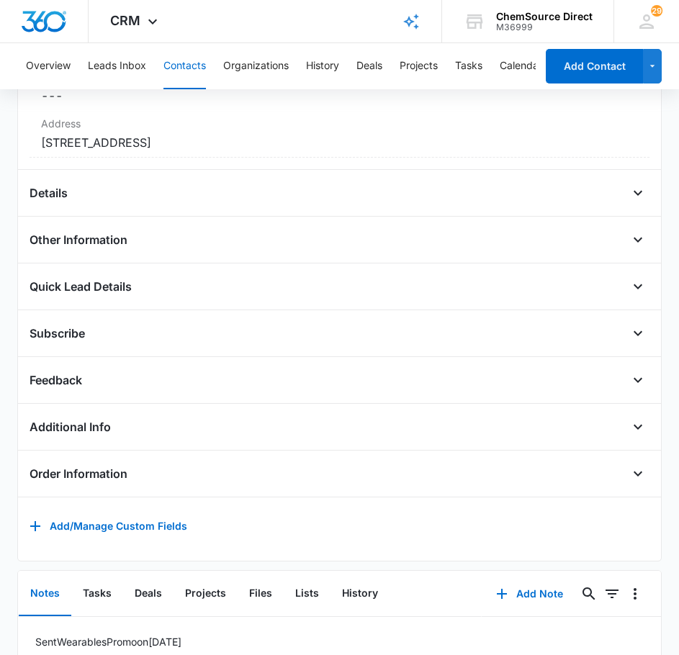
scroll to position [504, 0]
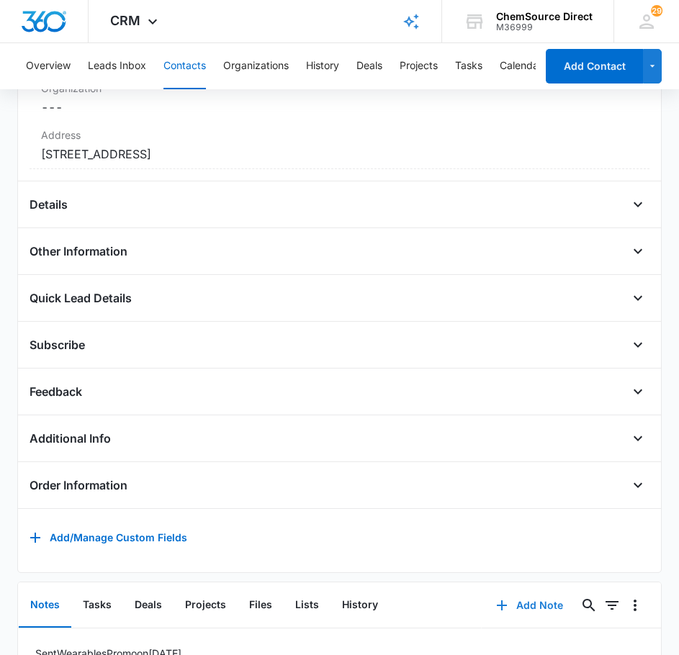
click at [523, 616] on button "Add Note" at bounding box center [530, 605] width 96 height 35
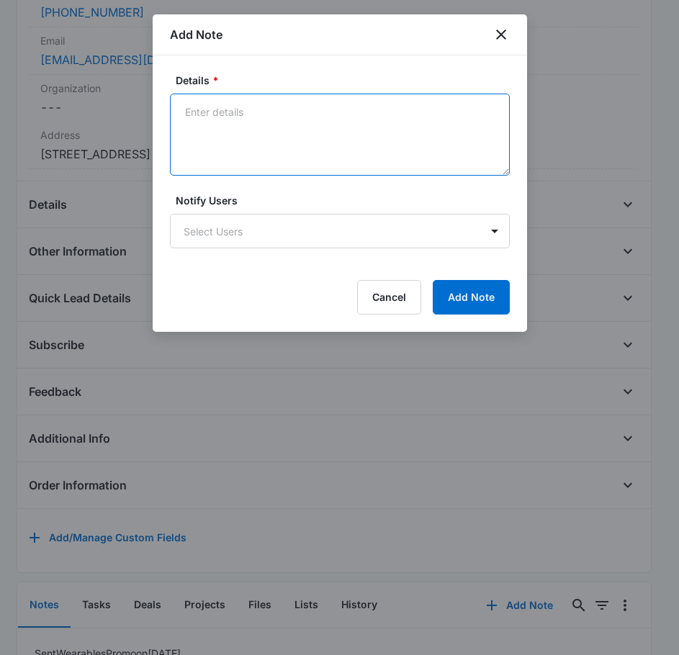
click at [336, 126] on textarea "Details *" at bounding box center [340, 135] width 340 height 82
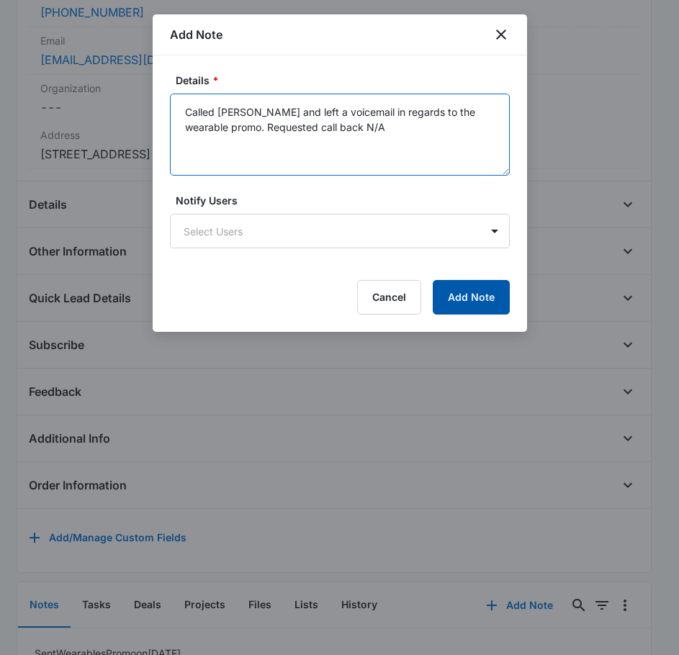
type textarea "Called [PERSON_NAME] and left a voicemail in regards to the wearable promo. Req…"
click at [474, 302] on button "Add Note" at bounding box center [471, 297] width 77 height 35
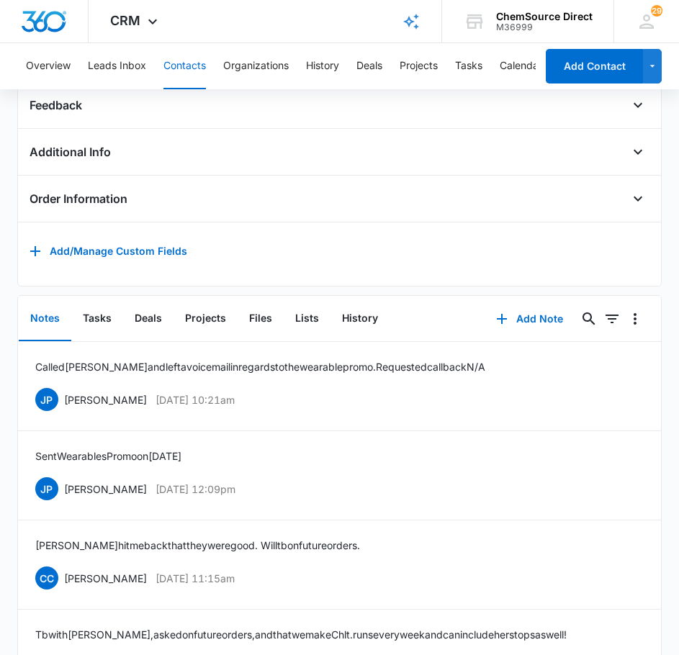
scroll to position [792, 0]
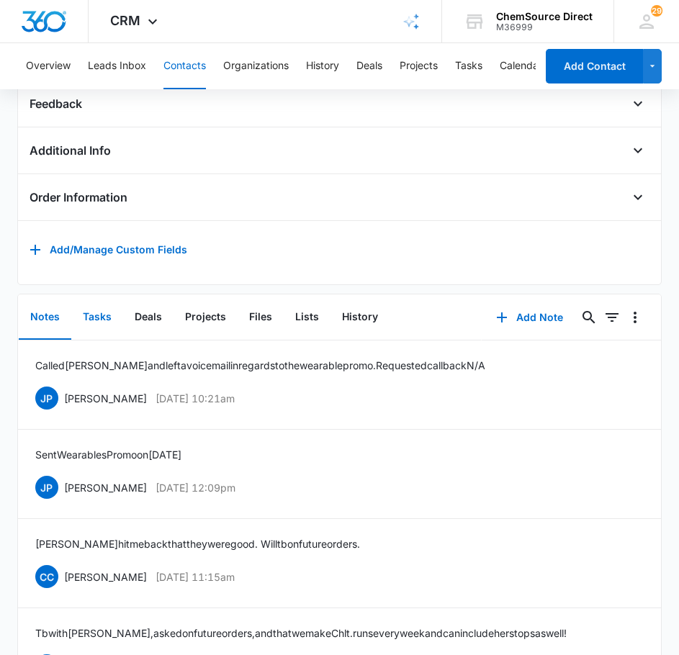
click at [112, 323] on button "Tasks" at bounding box center [97, 317] width 52 height 45
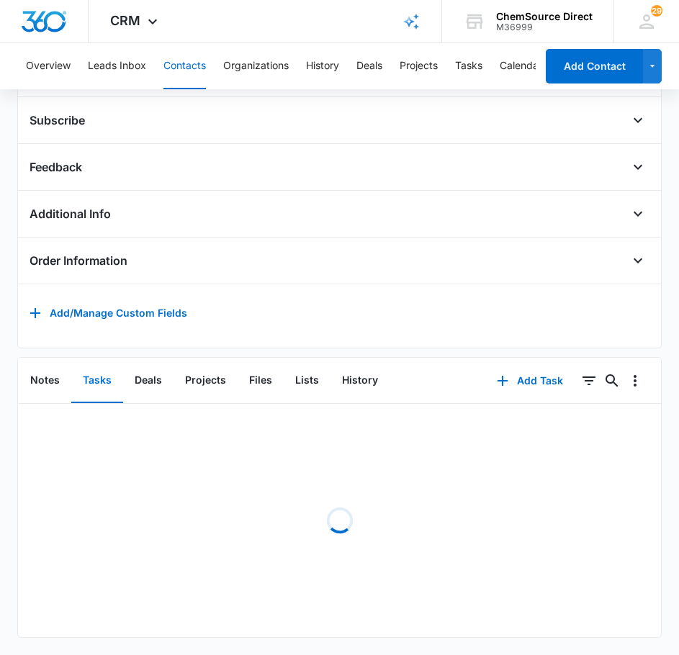
scroll to position [736, 0]
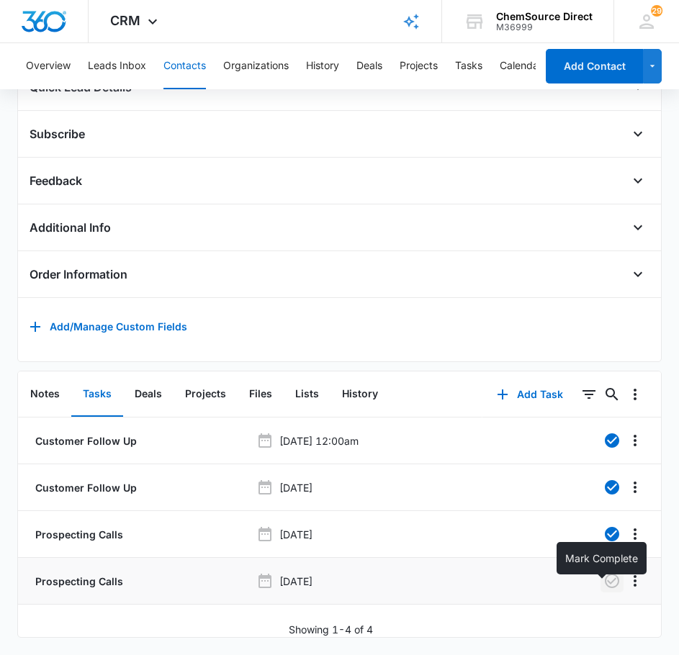
click at [609, 573] on icon "button" at bounding box center [611, 580] width 17 height 17
click at [197, 55] on button "Contacts" at bounding box center [184, 66] width 42 height 46
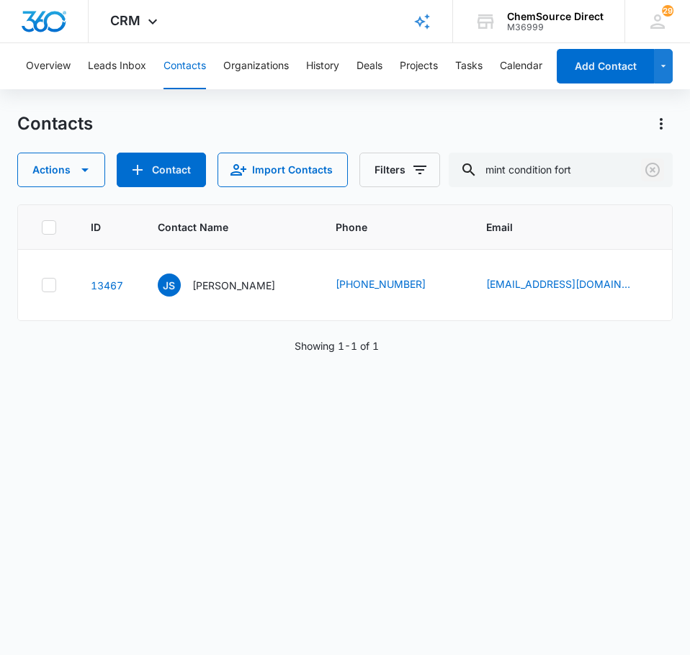
drag, startPoint x: 649, startPoint y: 173, endPoint x: 687, endPoint y: 184, distance: 39.9
click at [649, 173] on icon "Clear" at bounding box center [652, 169] width 17 height 17
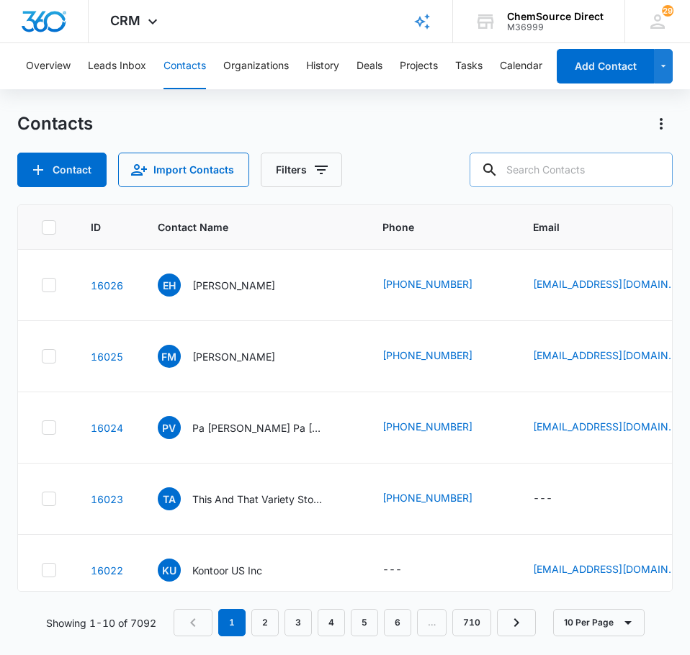
click at [605, 180] on input "text" at bounding box center [570, 170] width 203 height 35
type input "granite falls"
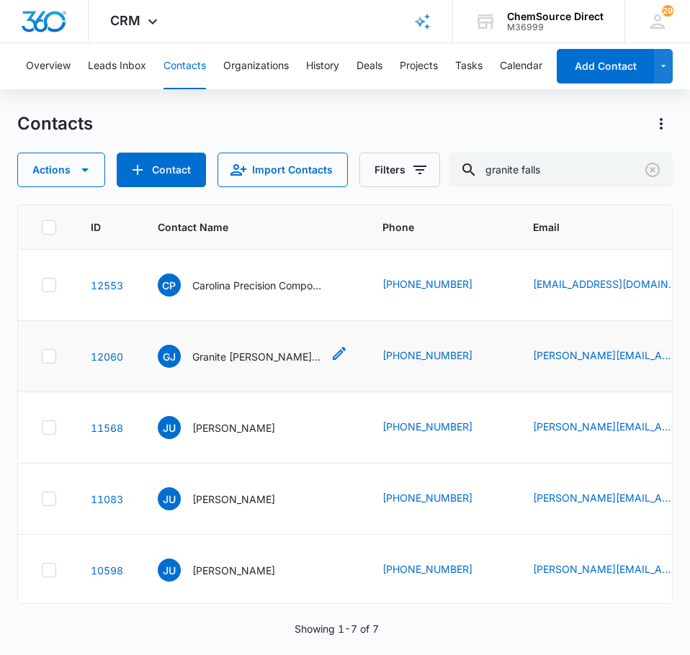
click at [246, 364] on p "Granite [PERSON_NAME] Falls Swim Club [PERSON_NAME]" at bounding box center [257, 356] width 130 height 15
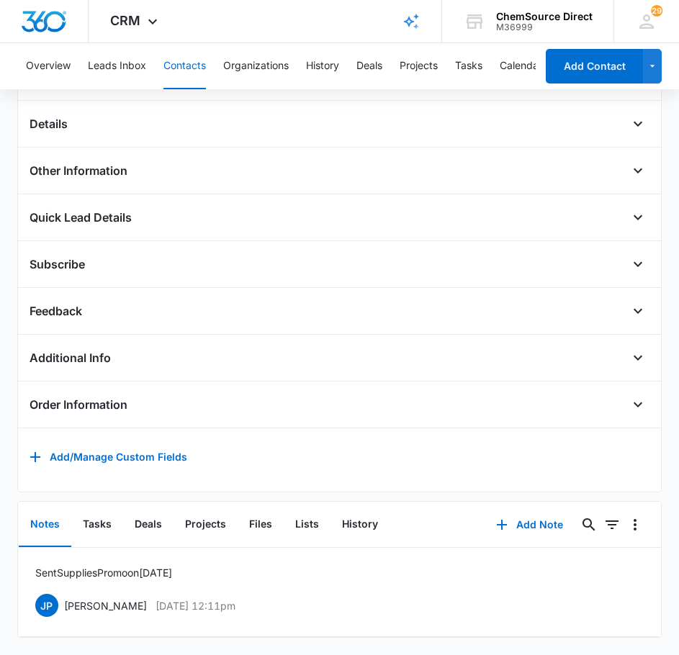
scroll to position [352, 0]
click at [536, 513] on button "Add Note" at bounding box center [530, 525] width 96 height 35
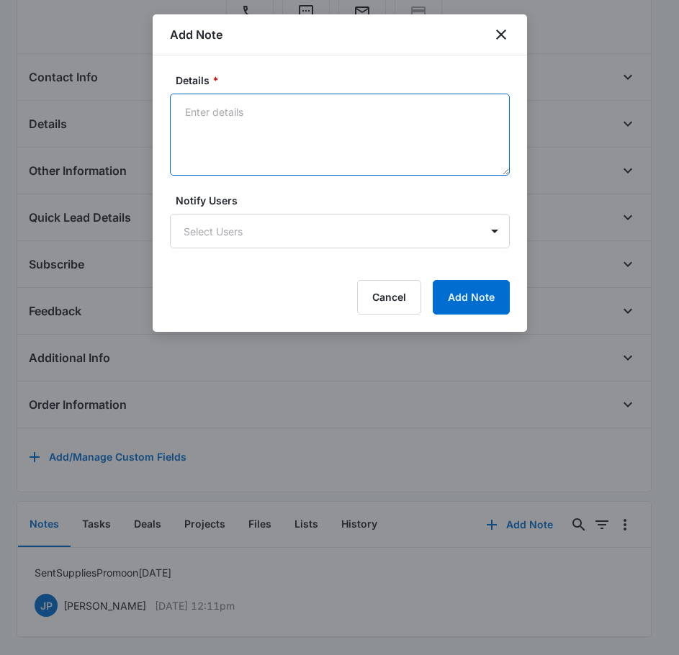
click at [311, 137] on textarea "Details *" at bounding box center [340, 135] width 340 height 82
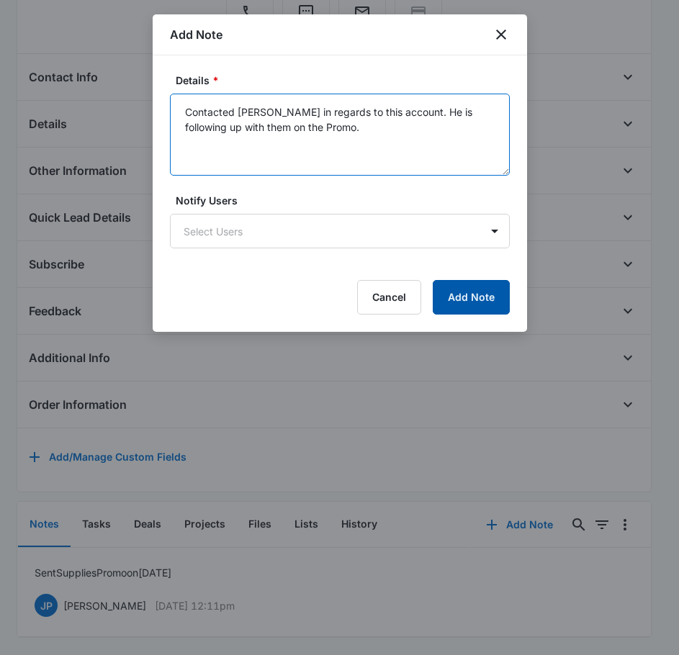
type textarea "Contacted [PERSON_NAME] in regards to this account. He is following up with the…"
click at [472, 299] on button "Add Note" at bounding box center [471, 297] width 77 height 35
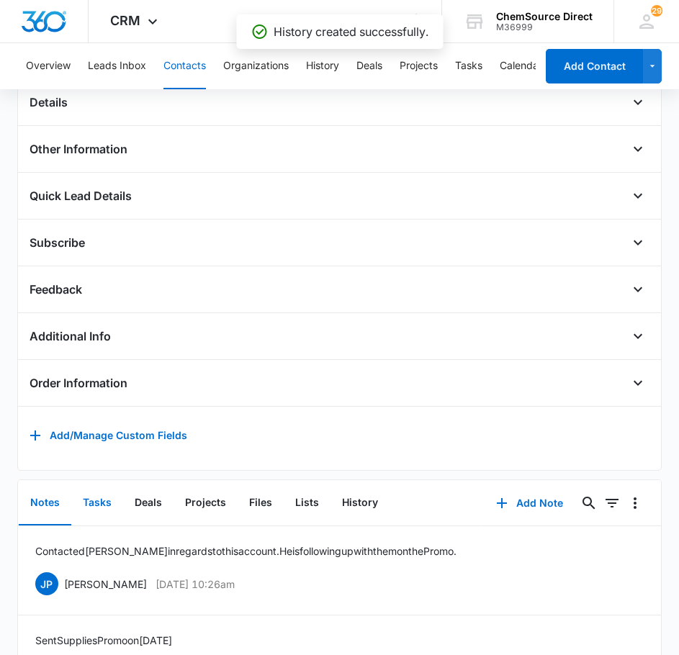
click at [100, 511] on button "Tasks" at bounding box center [97, 503] width 52 height 45
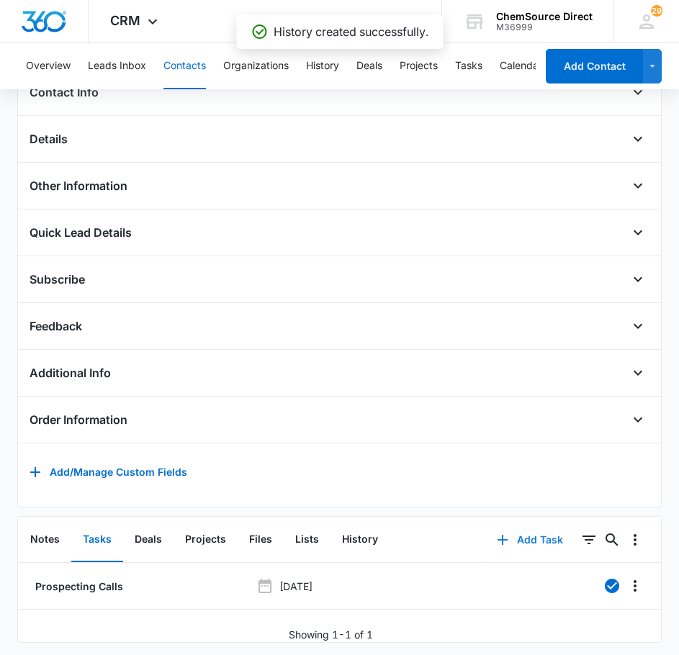
scroll to position [342, 0]
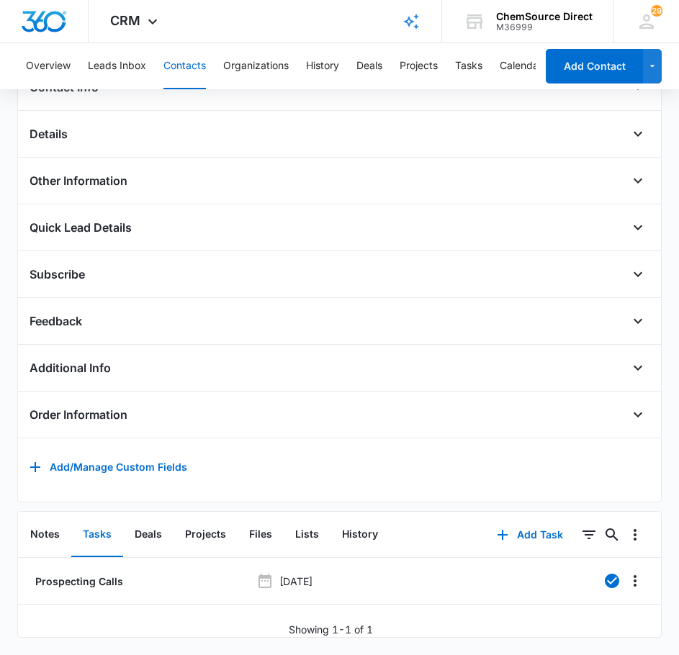
click at [189, 57] on button "Contacts" at bounding box center [184, 66] width 42 height 46
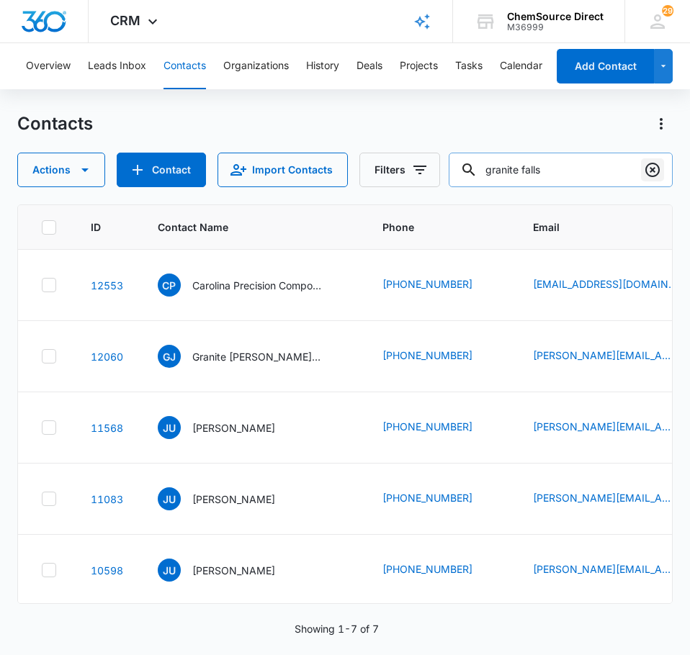
click at [652, 166] on icon "Clear" at bounding box center [652, 169] width 17 height 17
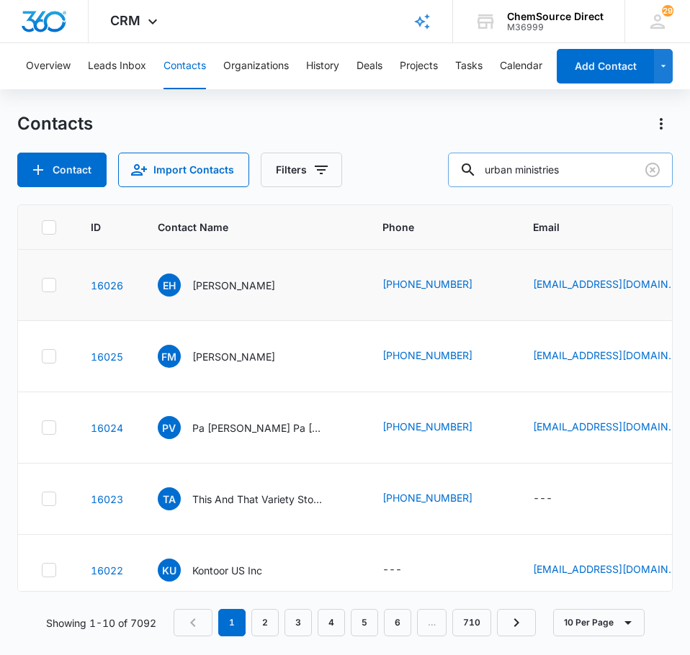
type input "urban ministries"
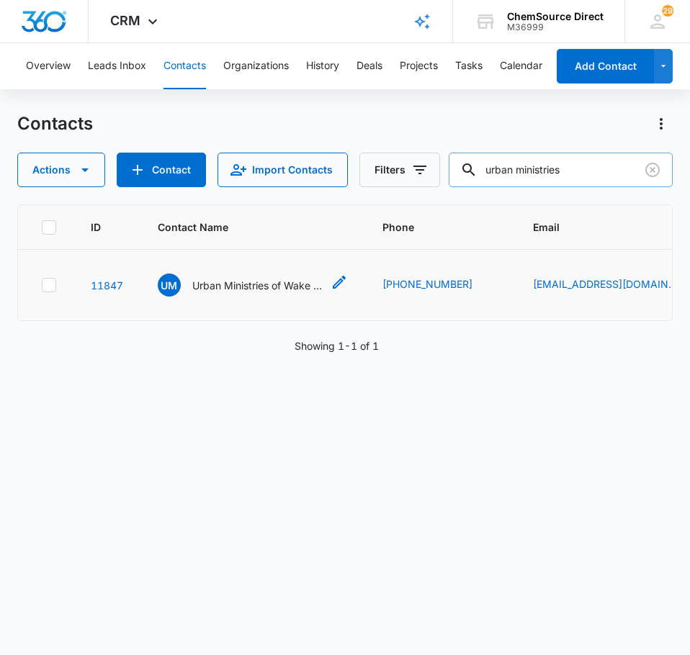
click at [257, 293] on p "Urban Ministries of Wake County-URB" at bounding box center [257, 285] width 130 height 15
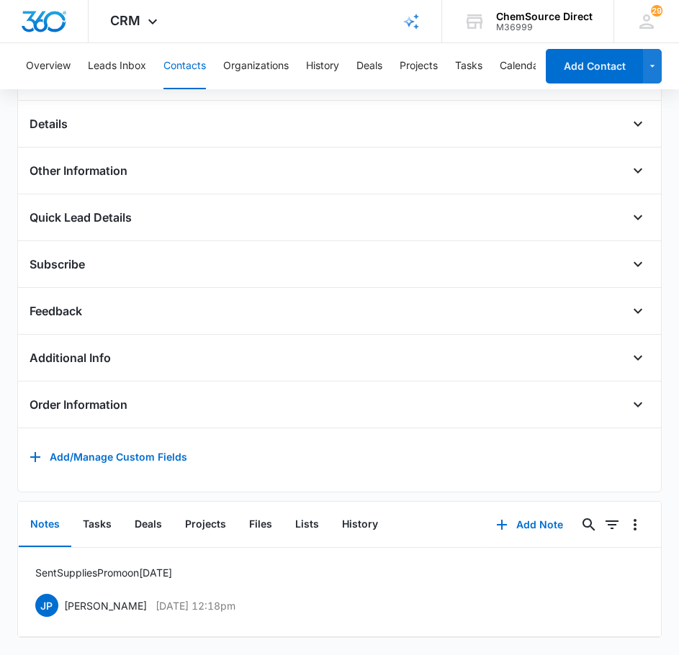
scroll to position [352, 0]
click at [519, 508] on button "Add Note" at bounding box center [530, 525] width 96 height 35
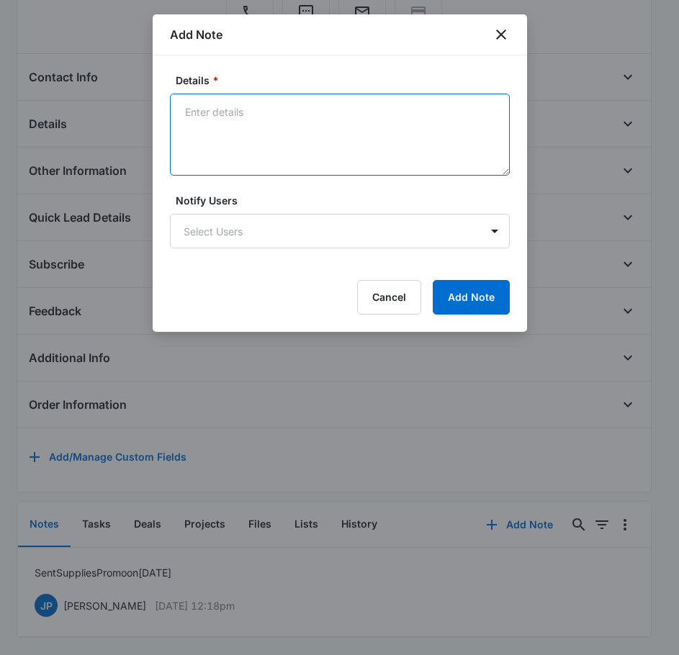
click at [282, 130] on textarea "Details *" at bounding box center [340, 135] width 340 height 82
type textarea "Contacted [PERSON_NAME] in regards to this customer. He is following with"
